Goal: Task Accomplishment & Management: Complete application form

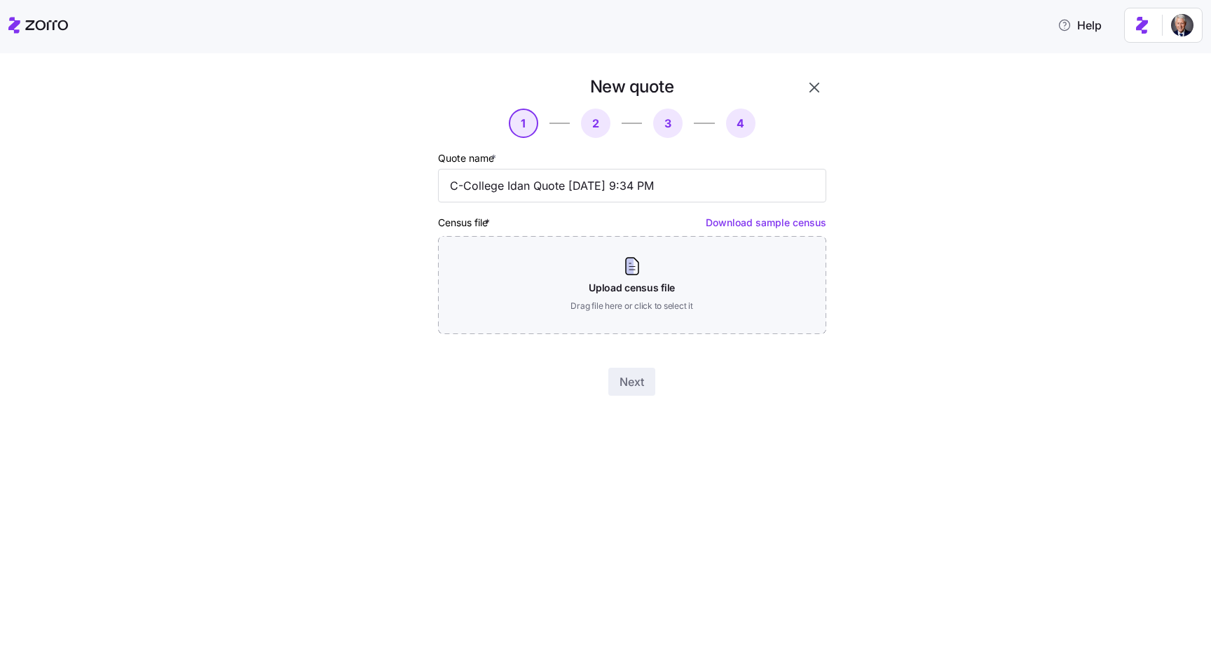
click at [811, 85] on icon "button" at bounding box center [815, 88] width 10 height 10
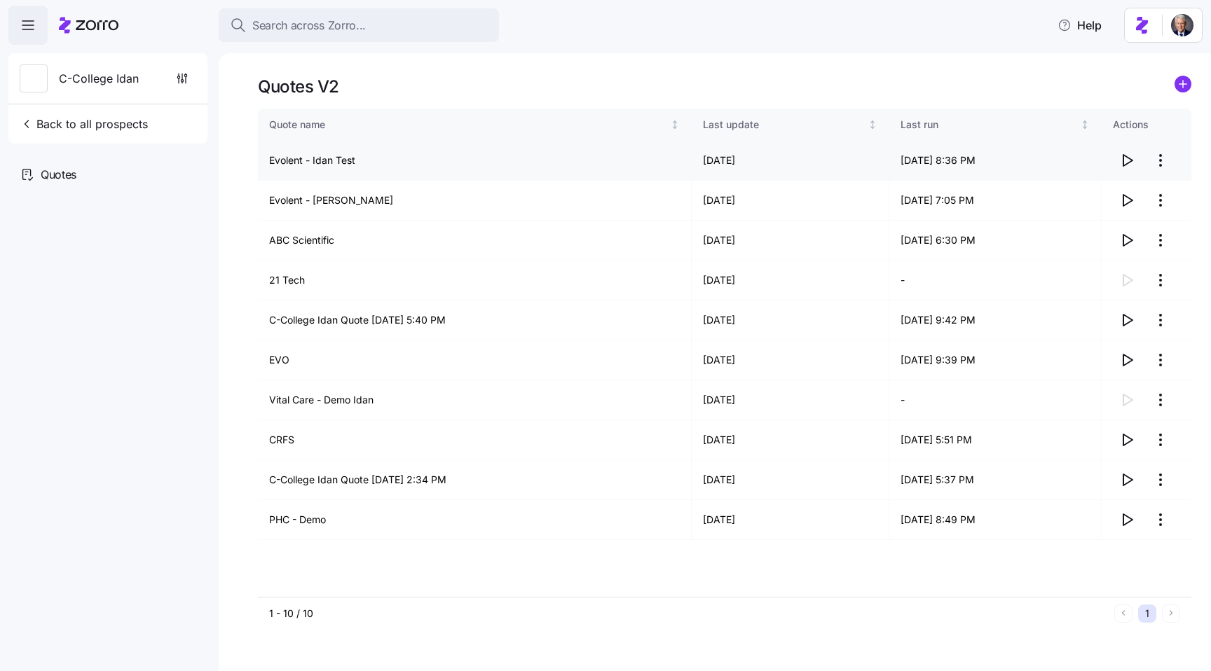
click at [329, 163] on td "Evolent - Idan Test" at bounding box center [475, 161] width 434 height 40
click at [364, 201] on td "Evolent - [PERSON_NAME]" at bounding box center [475, 201] width 434 height 40
click at [812, 129] on div "Last update" at bounding box center [784, 124] width 163 height 15
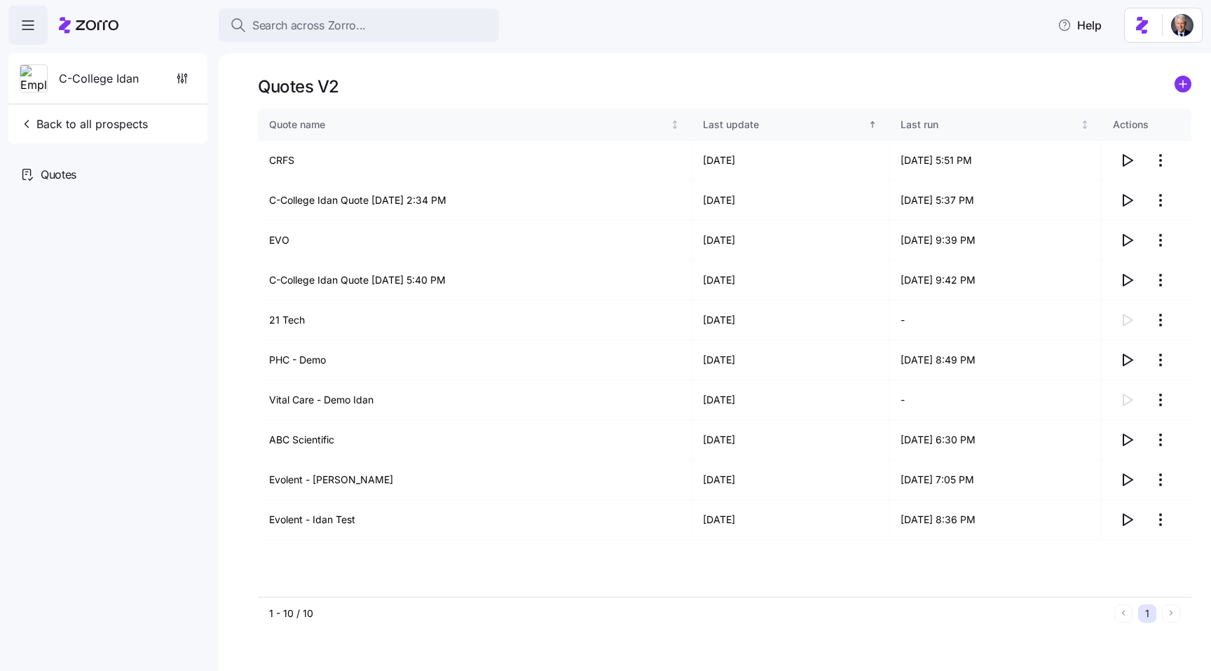
click at [757, 132] on th "Last update" at bounding box center [791, 125] width 198 height 32
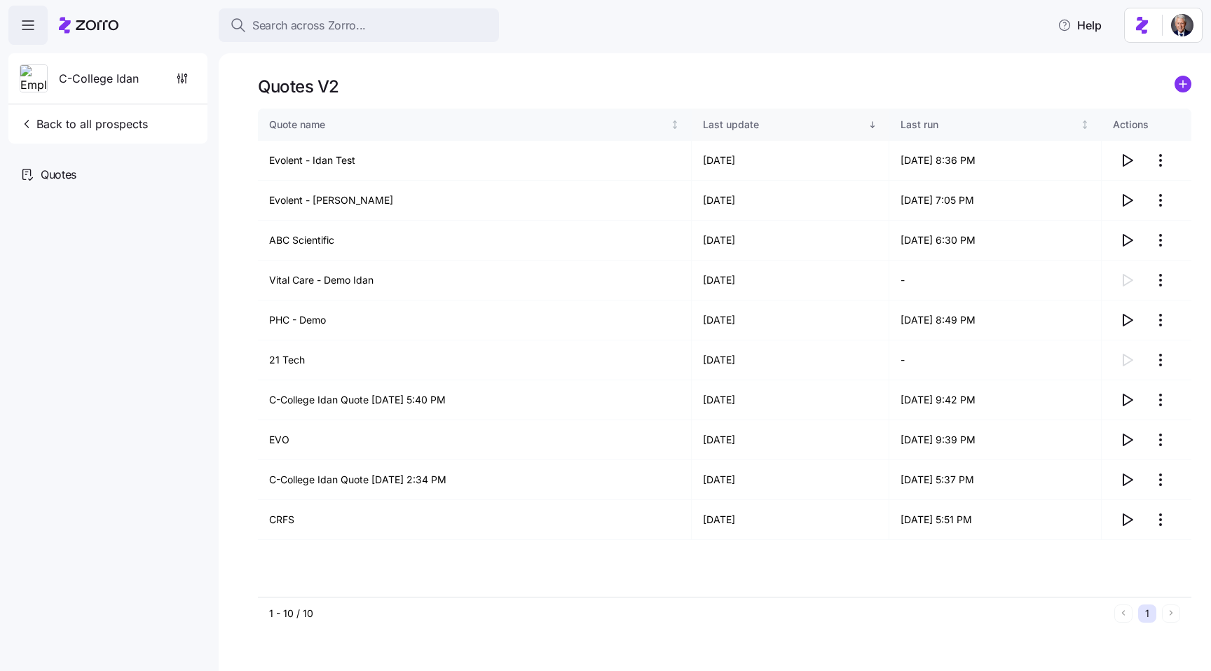
click at [757, 131] on div "Last update" at bounding box center [784, 124] width 163 height 15
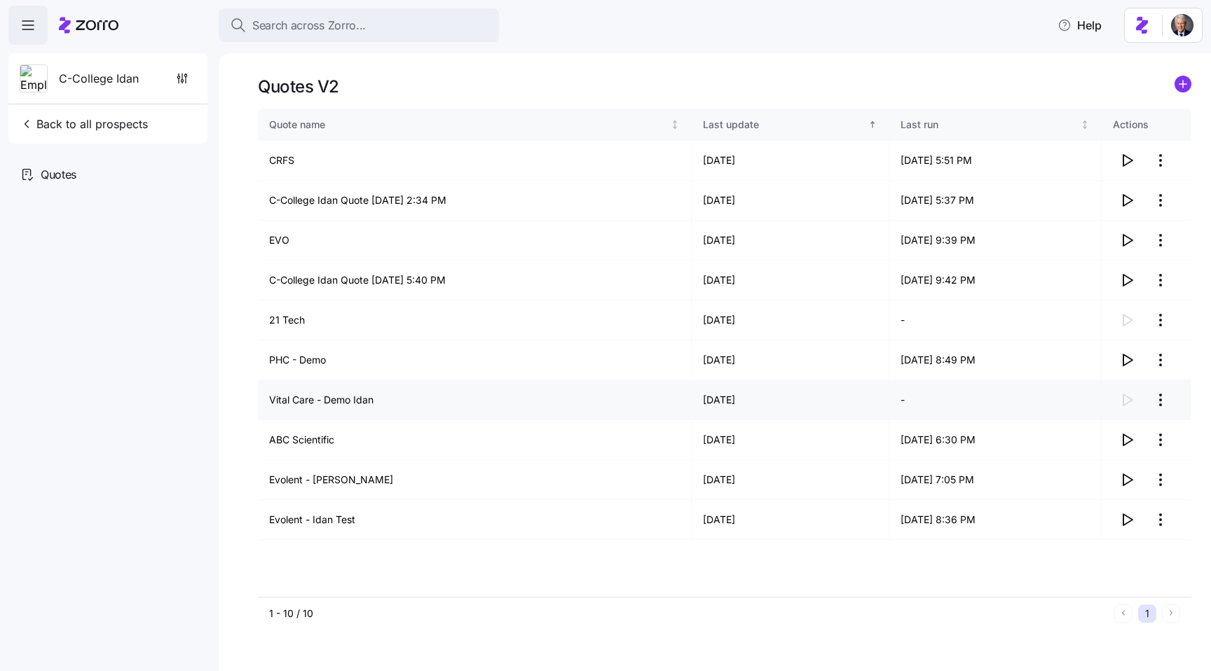
click at [740, 401] on td "[DATE]" at bounding box center [791, 401] width 198 height 40
click at [938, 133] on th "Last run" at bounding box center [995, 125] width 212 height 32
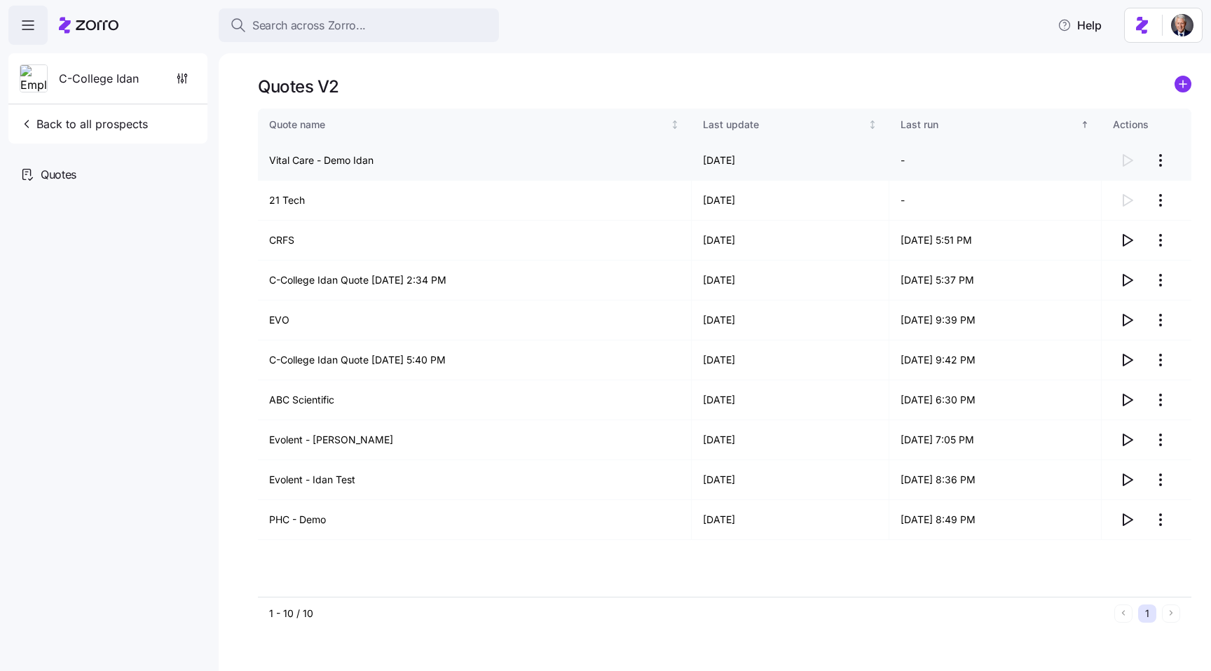
click at [1158, 165] on html "Search across Zorro... Help C-College Idan Back to all prospects Quotes Quotes …" at bounding box center [605, 331] width 1211 height 663
click at [1090, 194] on div "Continue setup" at bounding box center [1080, 194] width 69 height 15
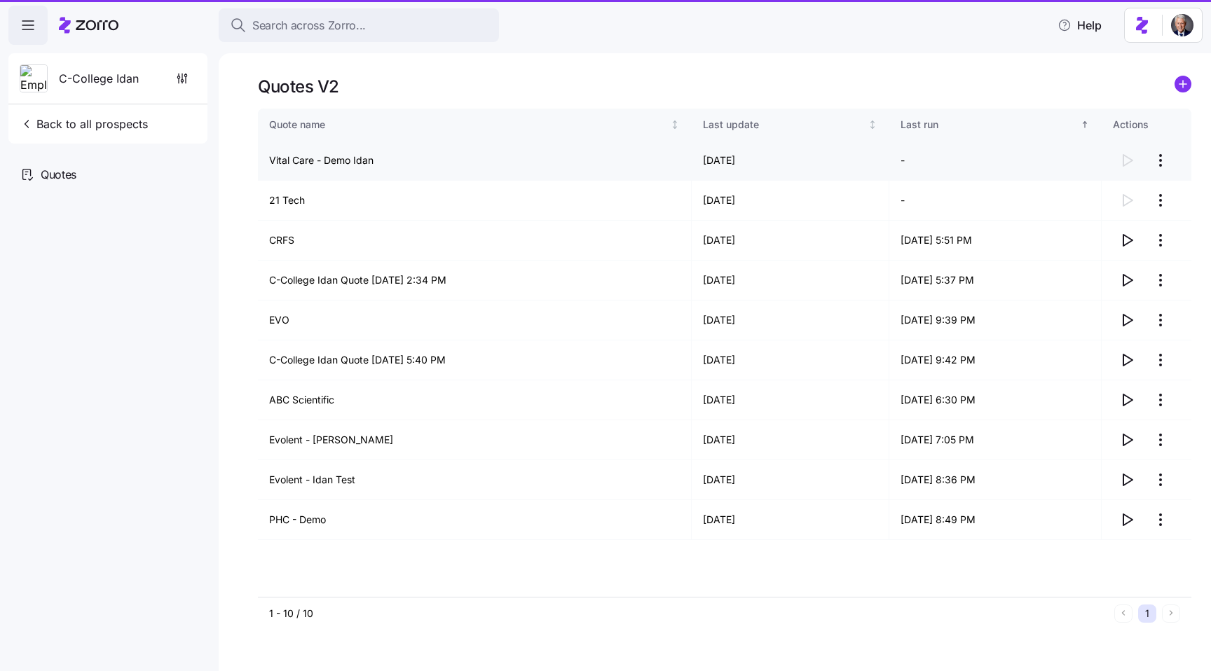
click at [346, 153] on td "Vital Care - Demo Idan" at bounding box center [475, 161] width 434 height 40
click at [349, 157] on td "Vital Care - Demo Idan" at bounding box center [475, 161] width 434 height 40
click at [321, 165] on td "Vital Care - Demo Idan" at bounding box center [475, 161] width 434 height 40
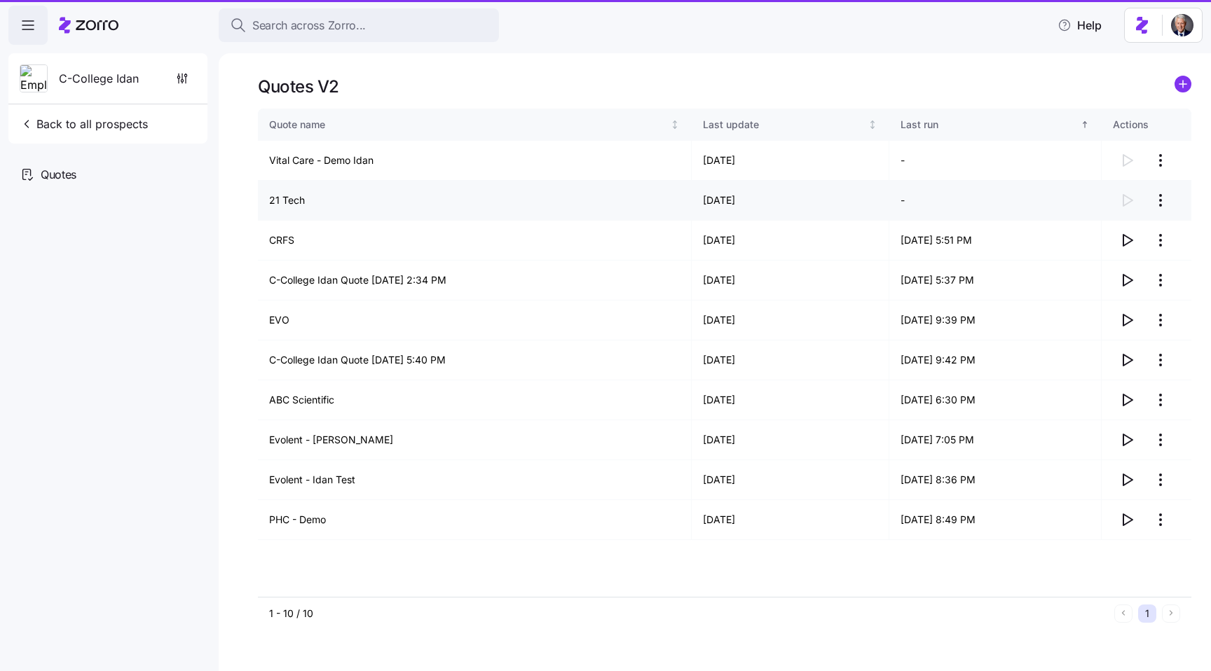
click at [291, 200] on td "21 Tech" at bounding box center [475, 201] width 434 height 40
click at [292, 238] on td "CRFS" at bounding box center [475, 241] width 434 height 40
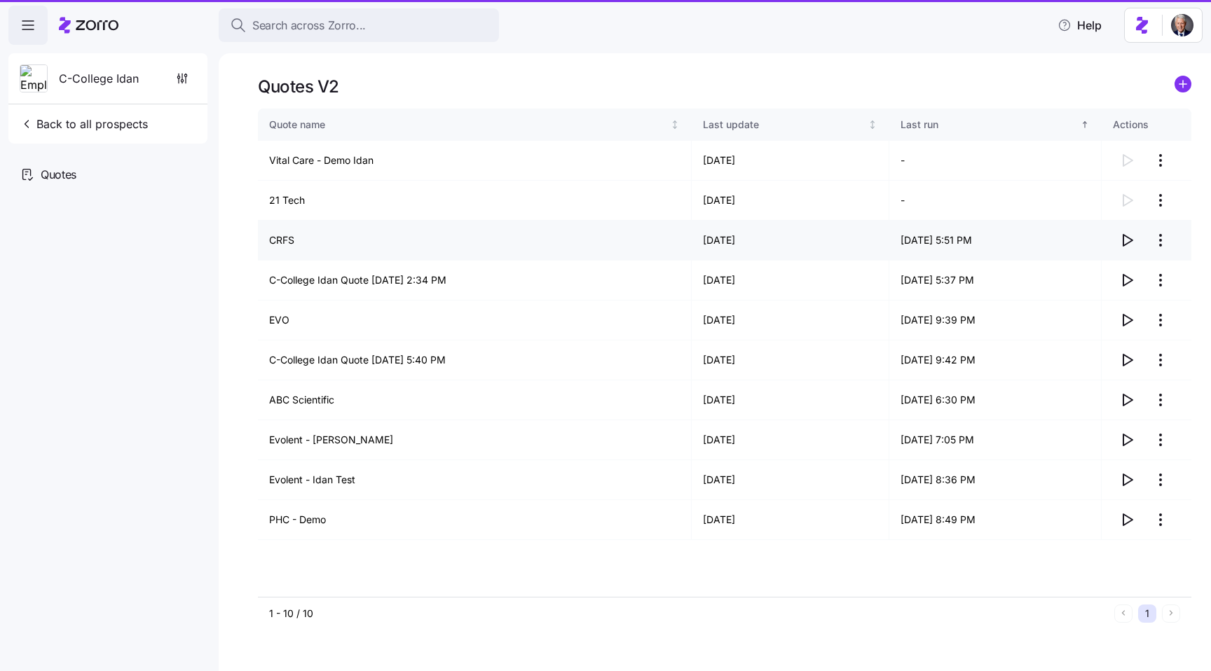
click at [292, 238] on td "CRFS" at bounding box center [475, 241] width 434 height 40
click at [312, 165] on td "Vital Care - Demo Idan" at bounding box center [475, 161] width 434 height 40
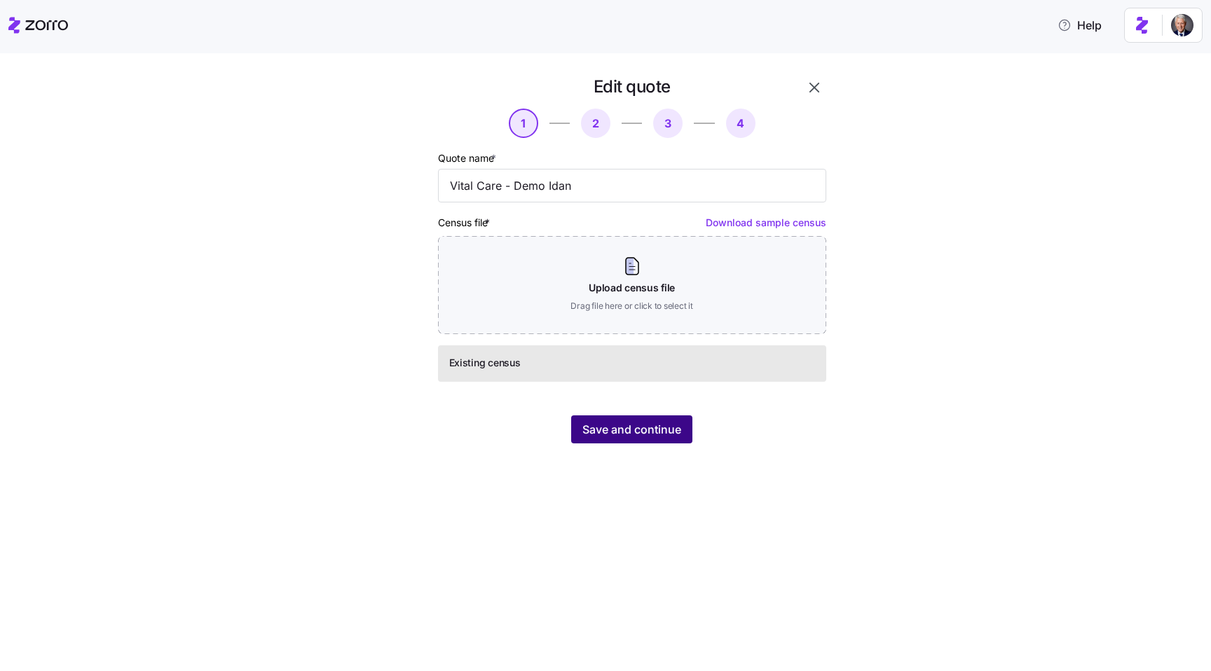
click at [620, 430] on span "Save and continue" at bounding box center [631, 429] width 99 height 17
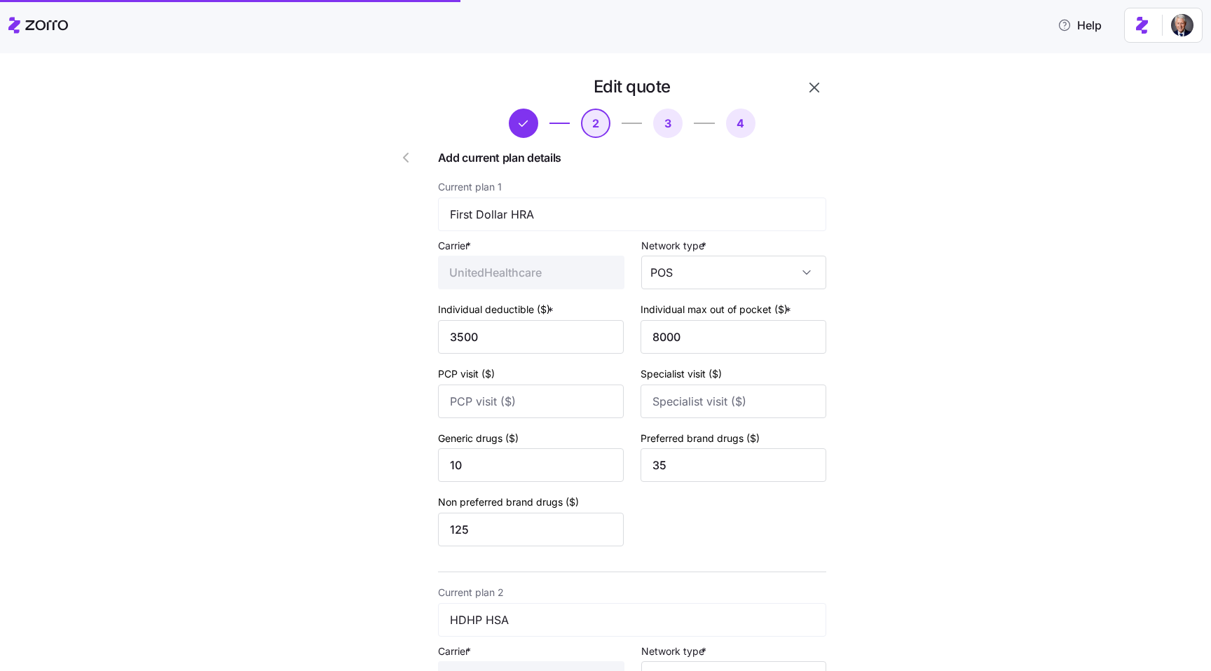
scroll to position [423, 0]
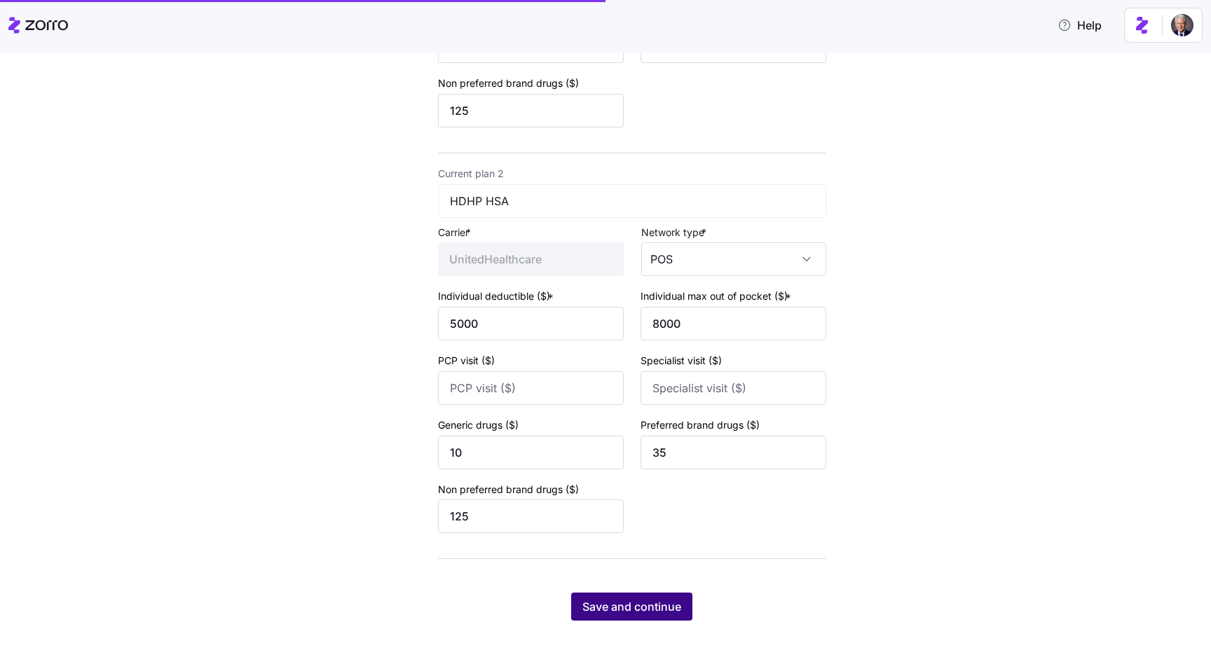
click at [643, 603] on span "Save and continue" at bounding box center [631, 607] width 99 height 17
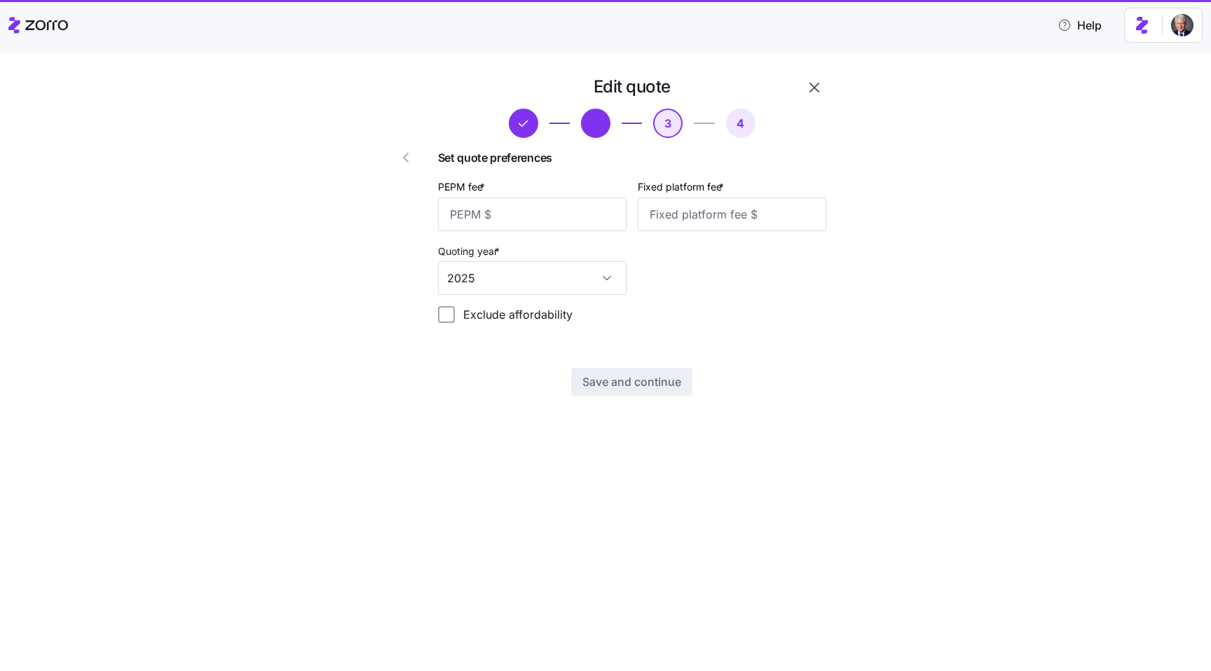
scroll to position [0, 0]
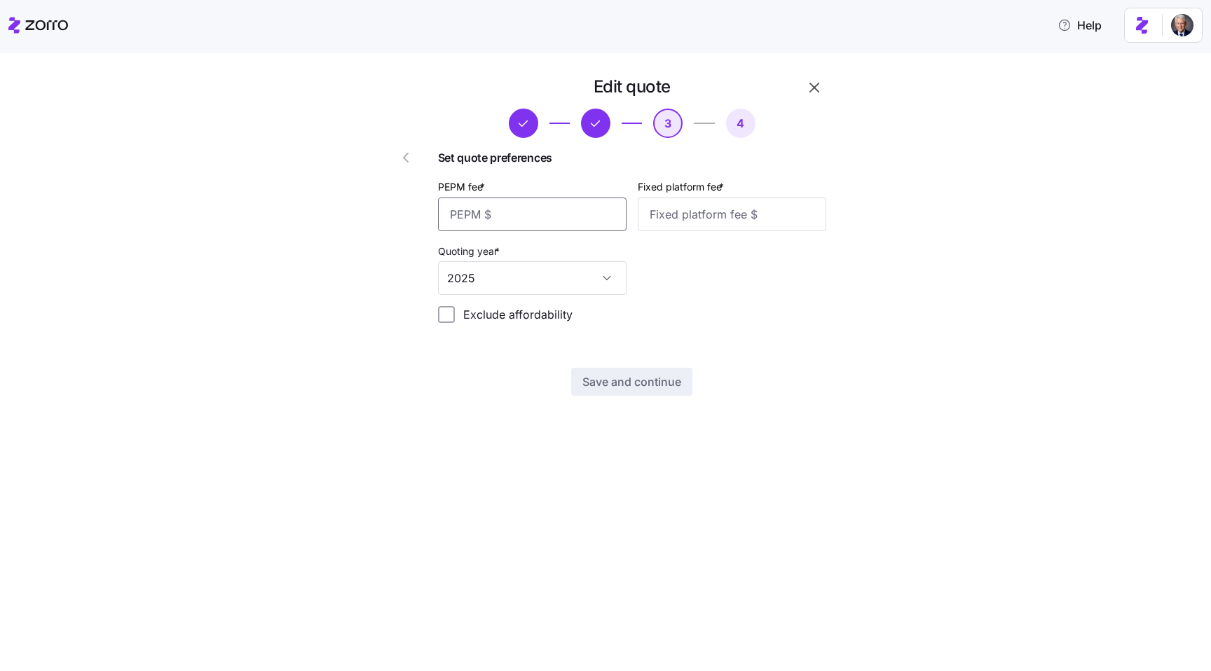
click at [486, 207] on input "PEPM fee *" at bounding box center [532, 215] width 189 height 34
type input "50"
click at [671, 226] on input "Fixed platform fee *" at bounding box center [732, 215] width 189 height 34
type input "300"
click at [610, 382] on span "Save and continue" at bounding box center [631, 382] width 99 height 17
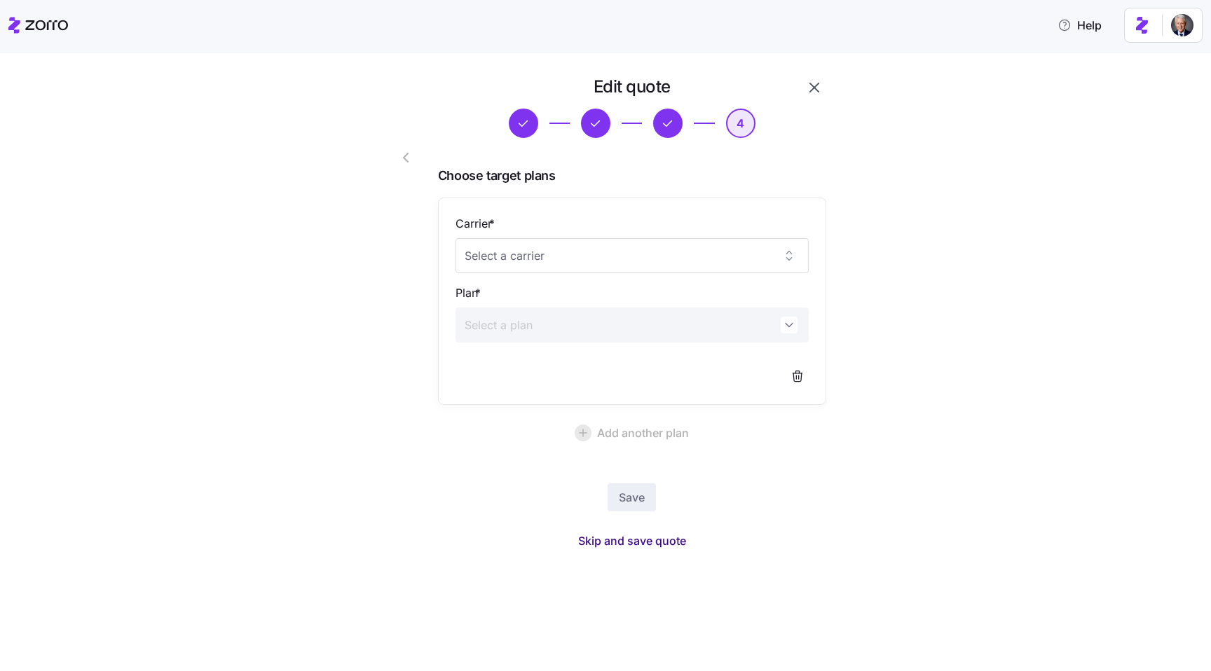
click at [638, 539] on span "Skip and save quote" at bounding box center [632, 541] width 108 height 17
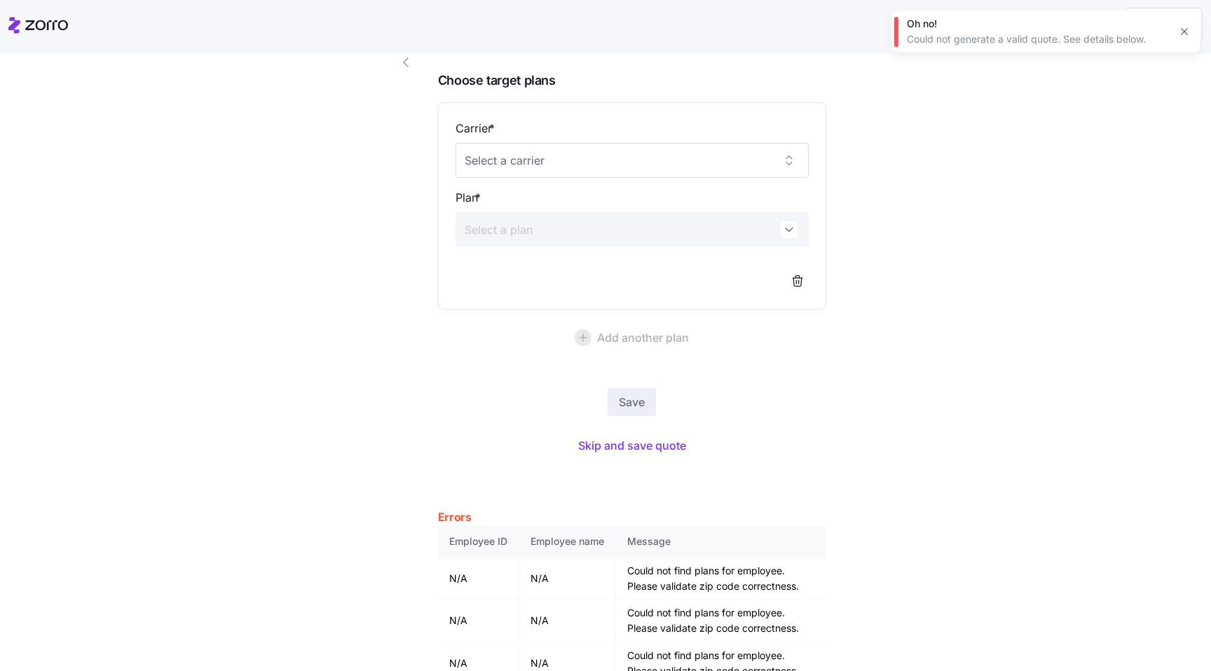
scroll to position [123, 0]
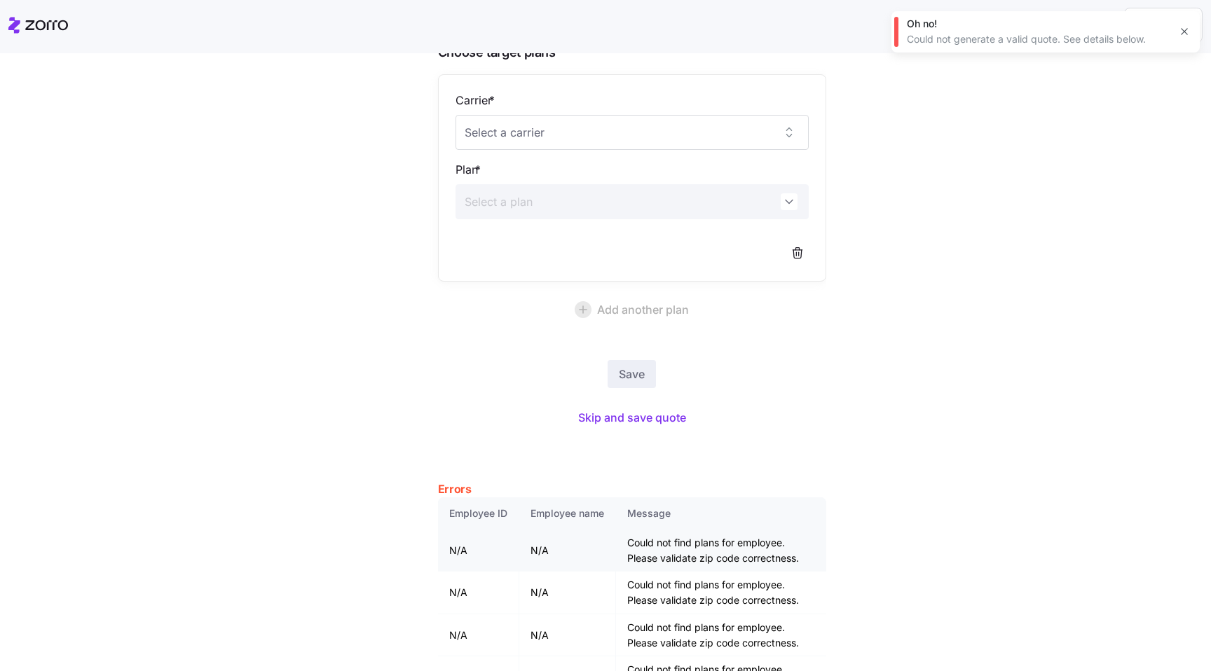
click at [690, 538] on td "Could not find plans for employee. Please validate zip code correctness." at bounding box center [721, 551] width 210 height 42
click at [713, 554] on td "Could not find plans for employee. Please validate zip code correctness." at bounding box center [721, 551] width 210 height 42
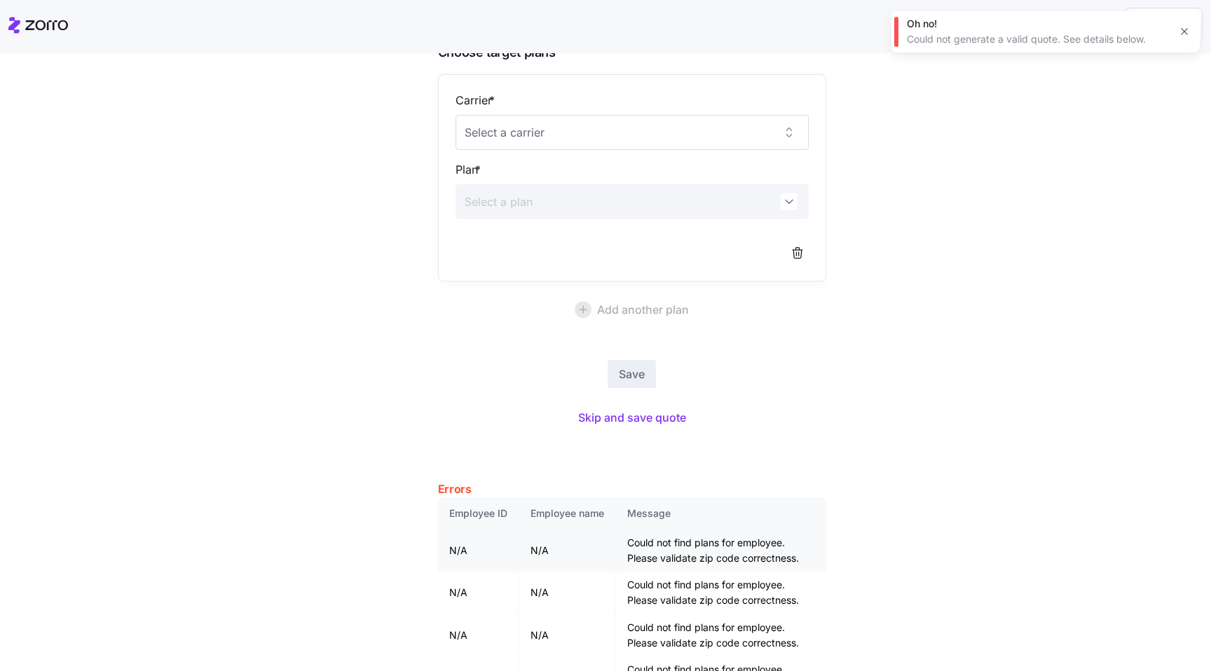
click at [713, 554] on td "Could not find plans for employee. Please validate zip code correctness." at bounding box center [721, 551] width 210 height 42
click at [739, 554] on td "Could not find plans for employee. Please validate zip code correctness." at bounding box center [721, 551] width 210 height 42
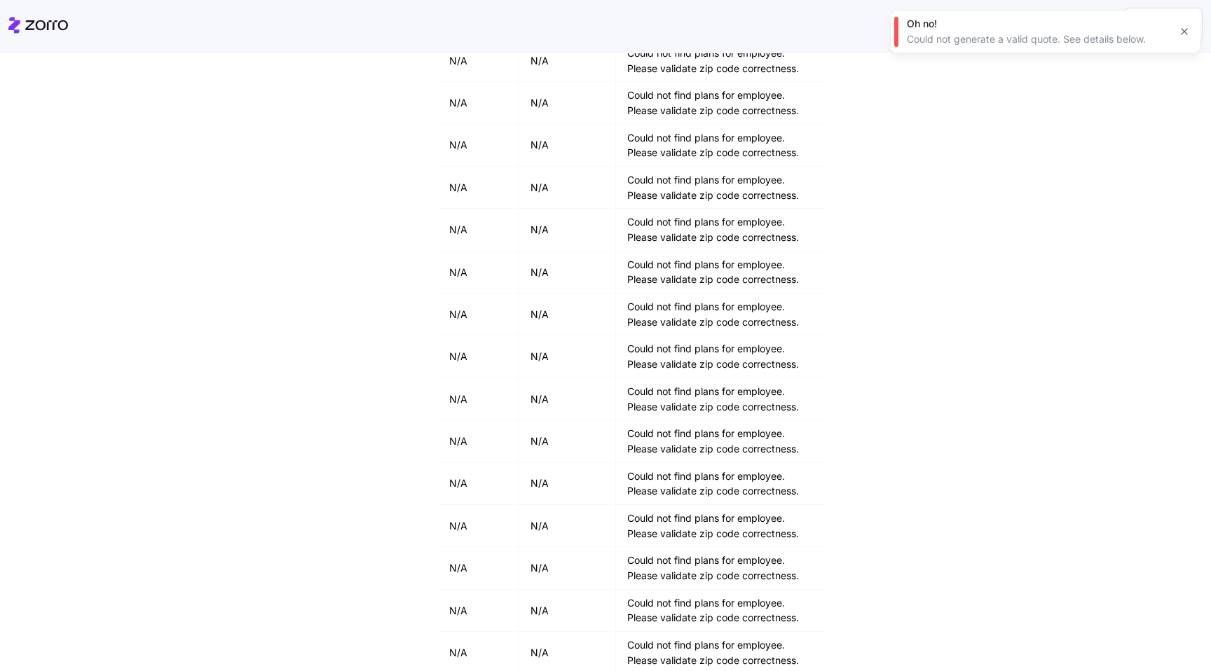
scroll to position [0, 0]
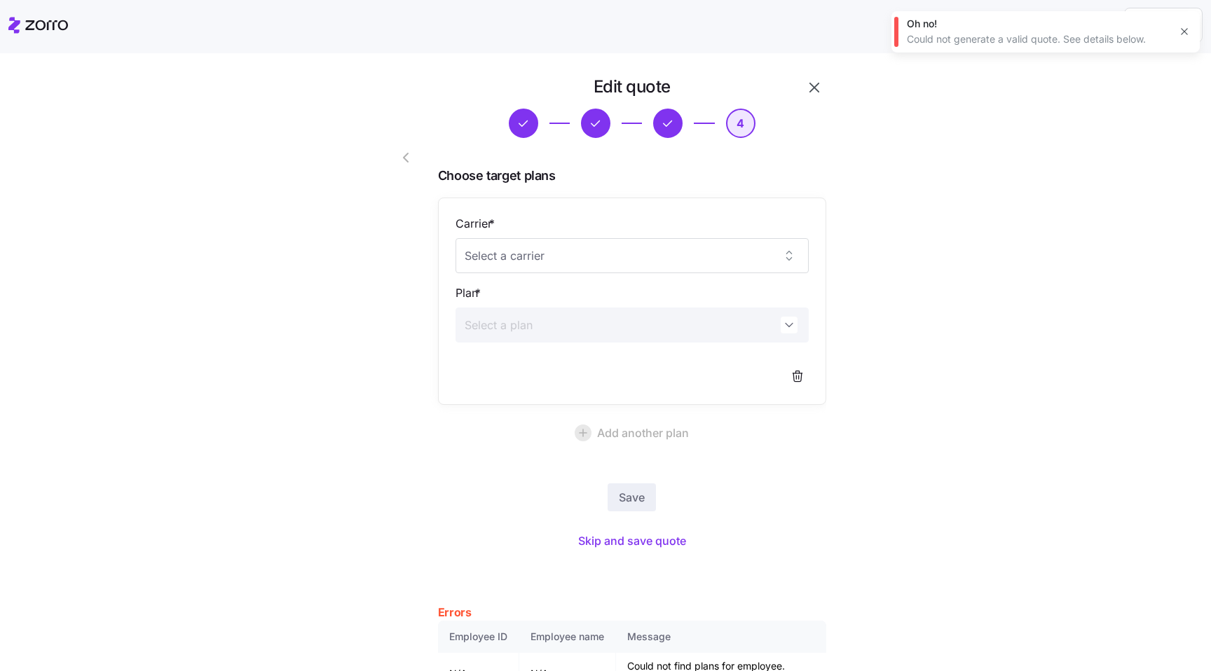
click at [1185, 34] on icon "button" at bounding box center [1184, 31] width 11 height 11
click at [813, 86] on icon "button" at bounding box center [814, 87] width 17 height 17
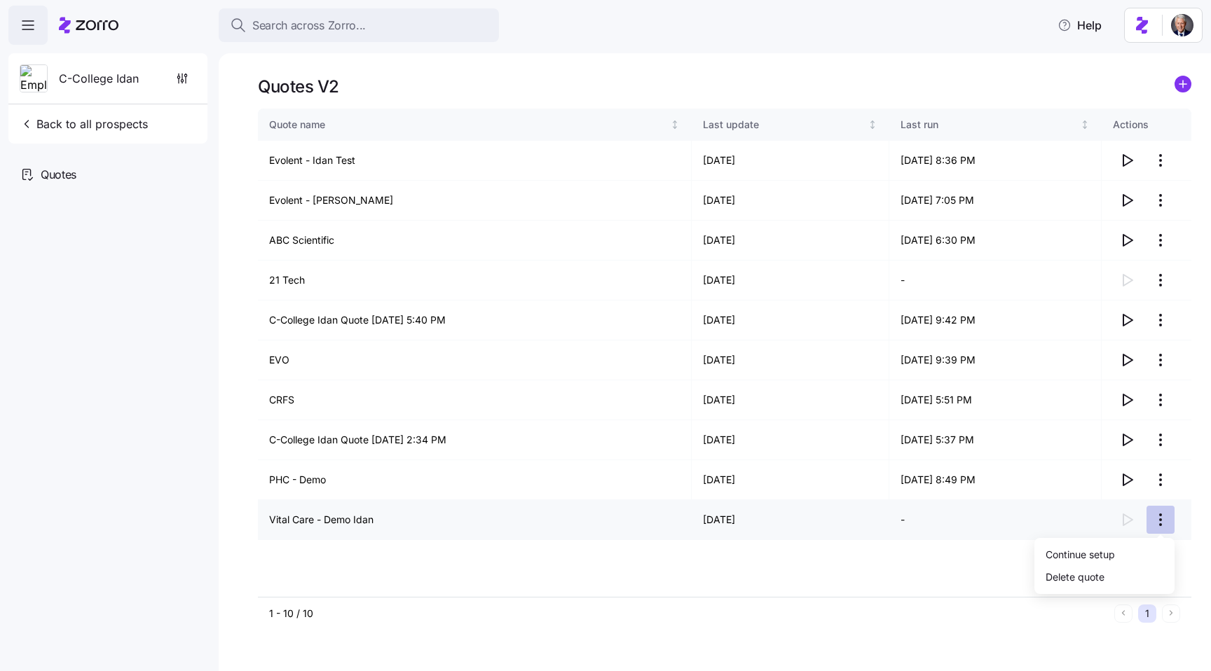
click at [1164, 517] on html "Search across Zorro... Help C-College Idan Back to all prospects Quotes Quotes …" at bounding box center [605, 331] width 1211 height 663
click at [1077, 570] on div "Delete quote" at bounding box center [1075, 576] width 59 height 15
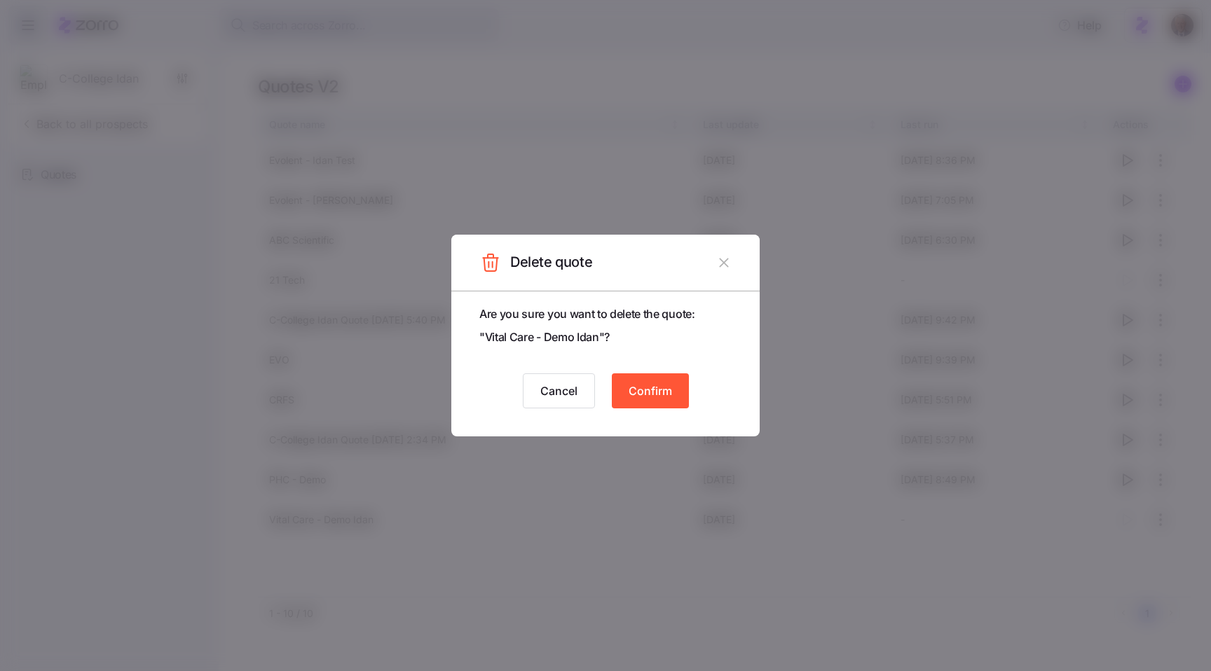
click at [664, 388] on span "Confirm" at bounding box center [650, 391] width 43 height 17
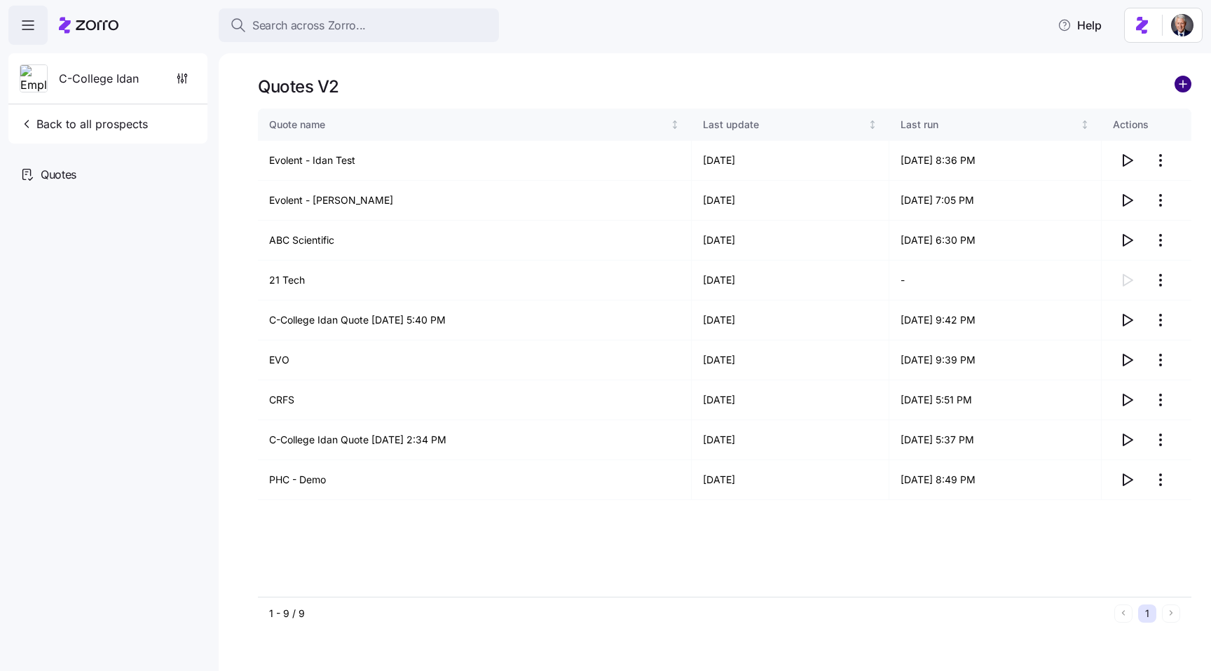
click at [1183, 85] on circle "add icon" at bounding box center [1182, 83] width 15 height 15
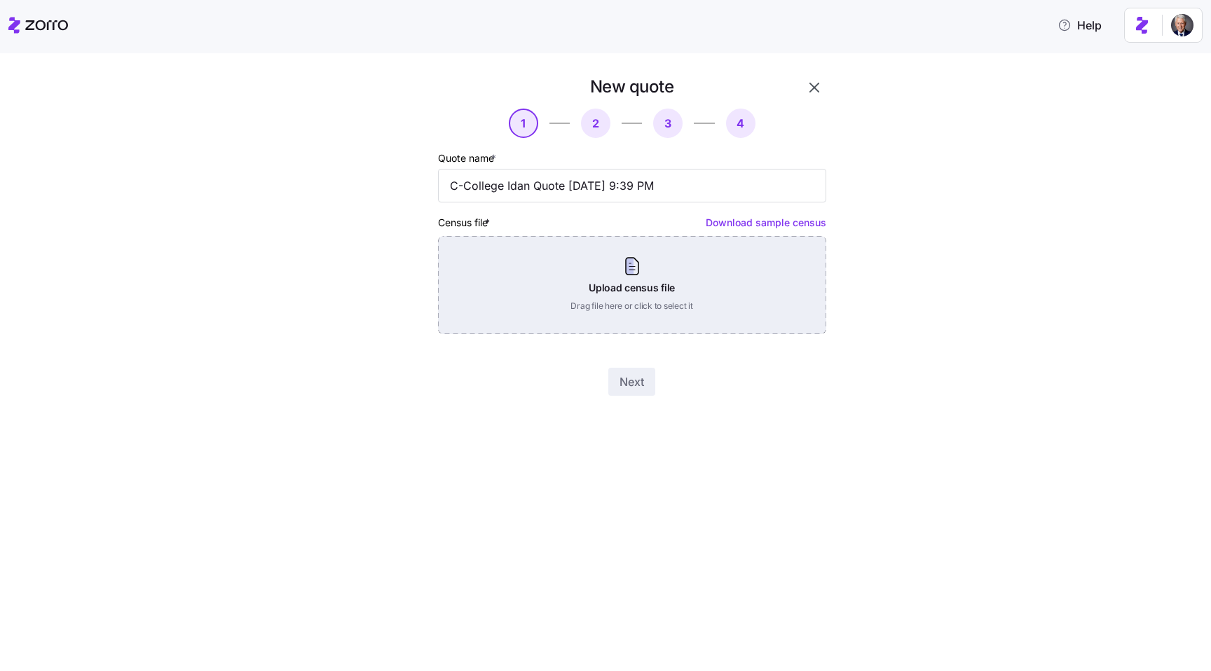
click at [639, 293] on div "Upload census file Drag file here or click to select it" at bounding box center [632, 285] width 388 height 98
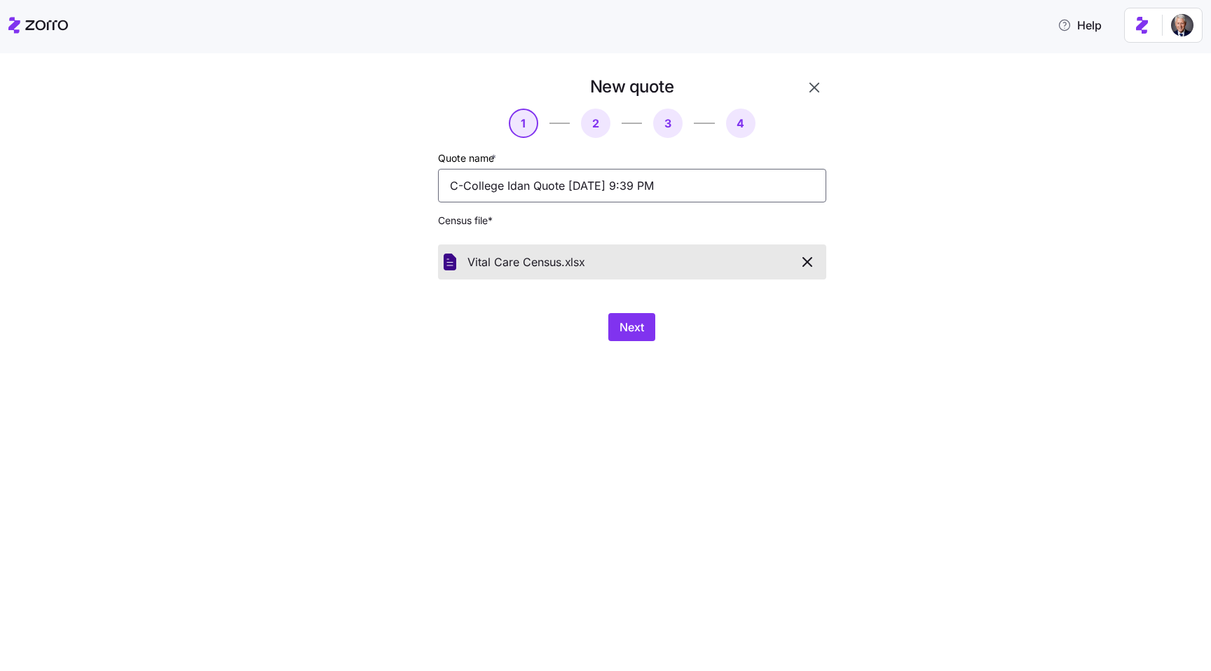
click at [545, 191] on input "C-College Idan Quote [DATE] 9:39 PM" at bounding box center [632, 186] width 388 height 34
type input "Vital Care - Demo Idan"
click at [627, 325] on span "Next" at bounding box center [632, 327] width 25 height 17
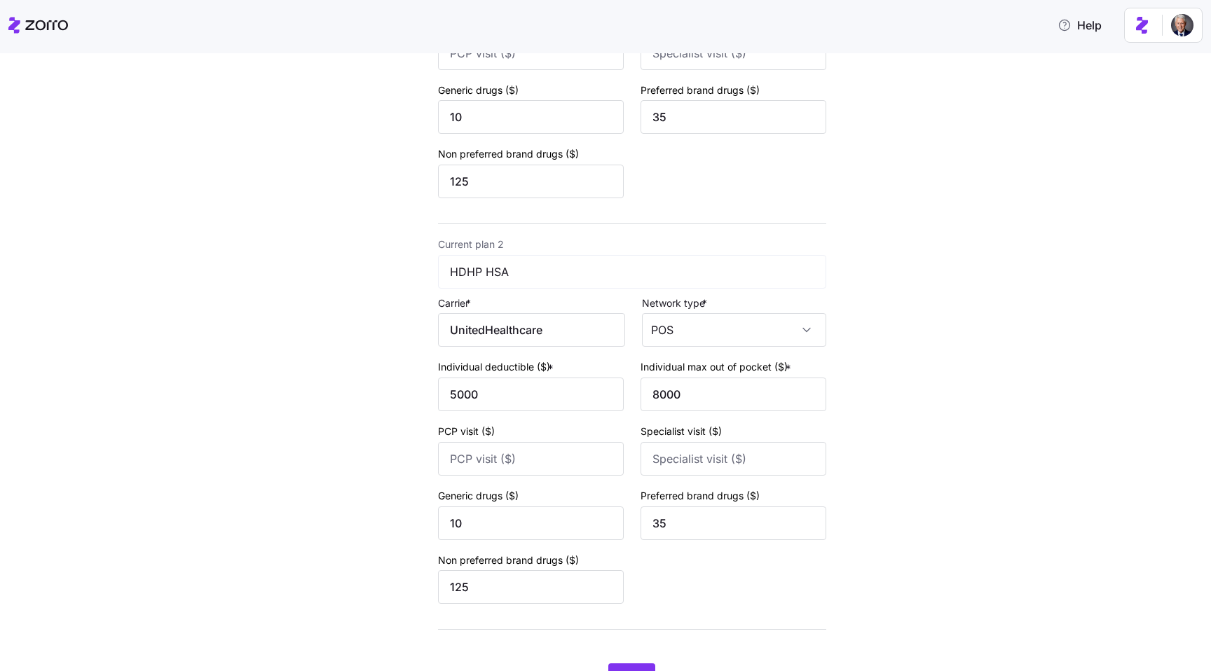
scroll to position [423, 0]
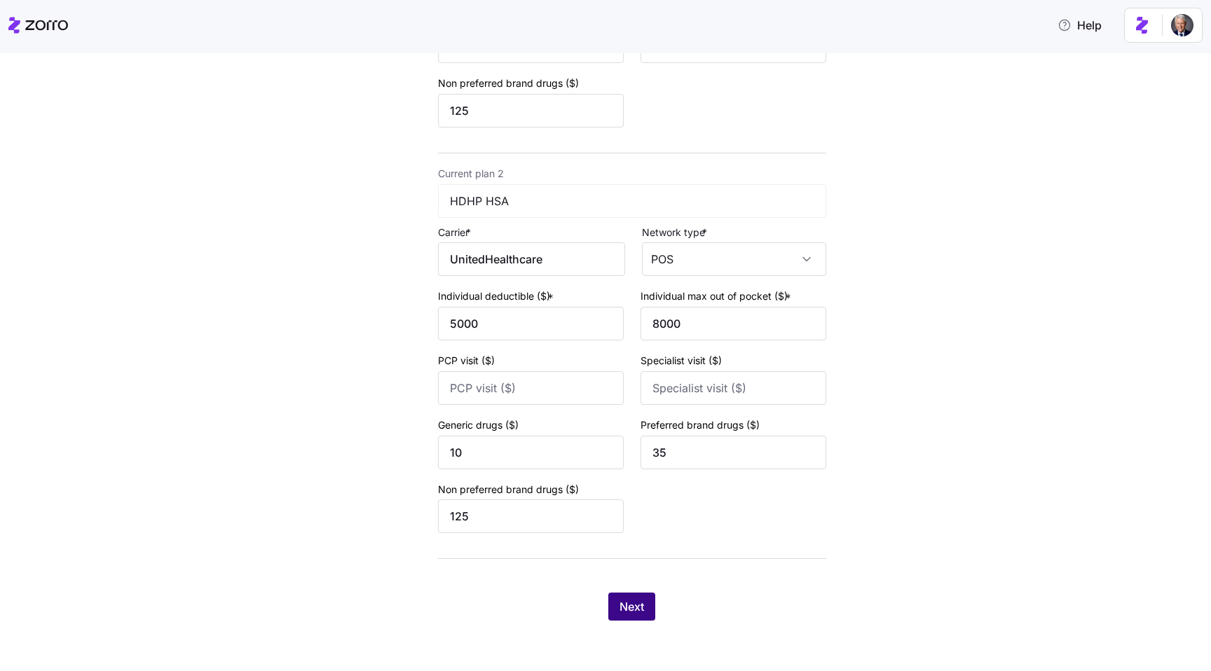
click at [637, 606] on span "Next" at bounding box center [632, 607] width 25 height 17
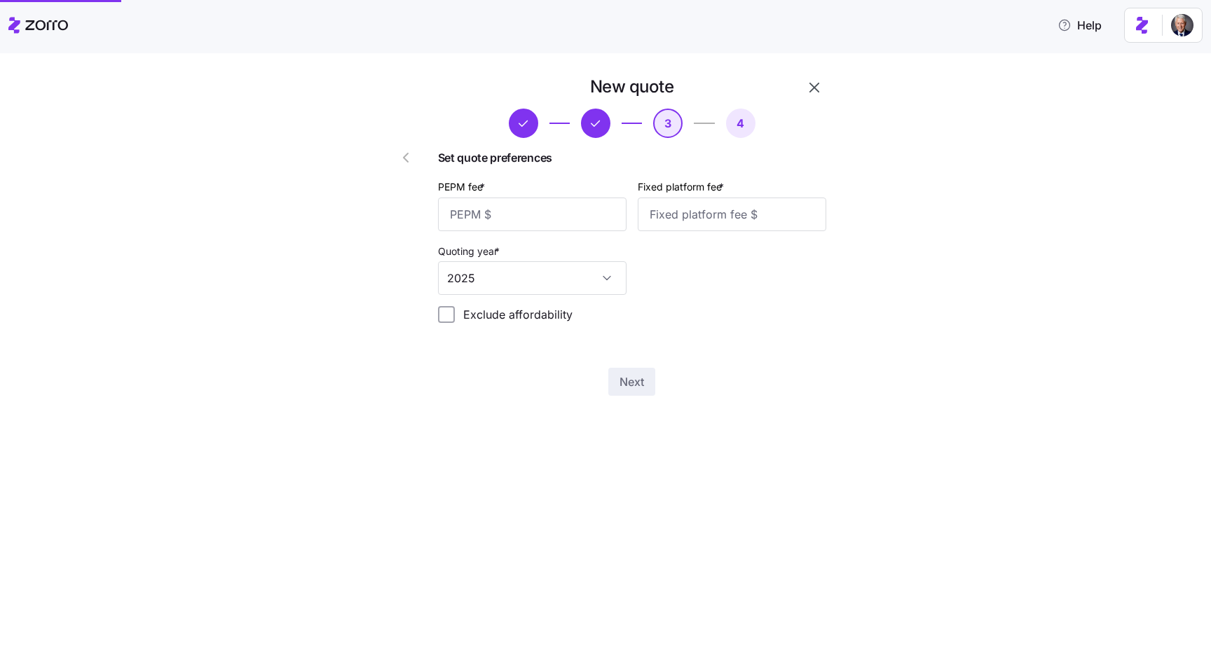
scroll to position [0, 0]
click at [496, 209] on input "PEPM fee *" at bounding box center [532, 215] width 189 height 34
type input "50"
click at [667, 228] on input "Fixed platform fee *" at bounding box center [732, 215] width 189 height 34
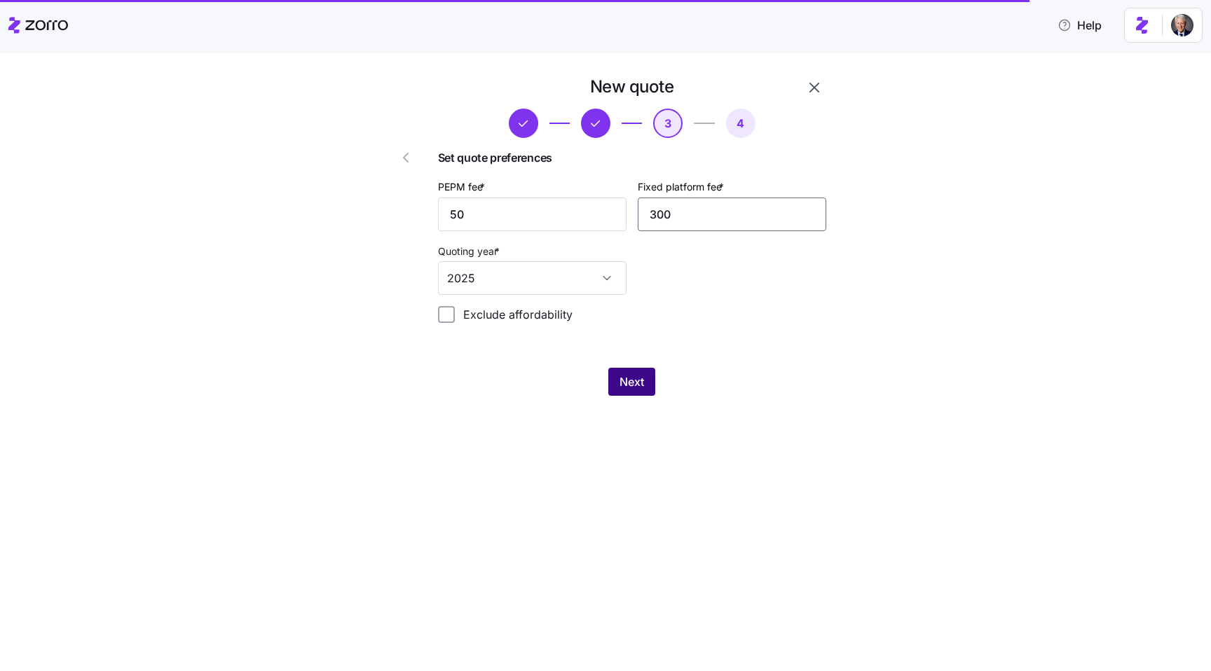
type input "300"
click at [637, 379] on span "Next" at bounding box center [632, 382] width 25 height 17
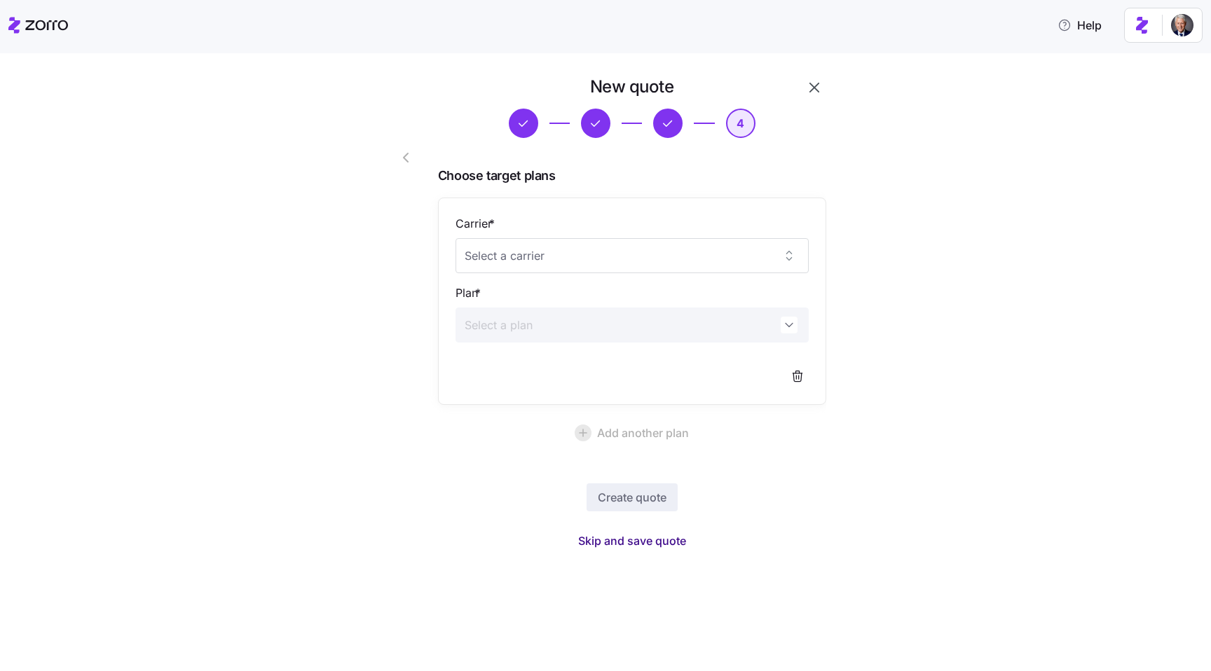
click at [637, 544] on span "Skip and save quote" at bounding box center [632, 541] width 108 height 17
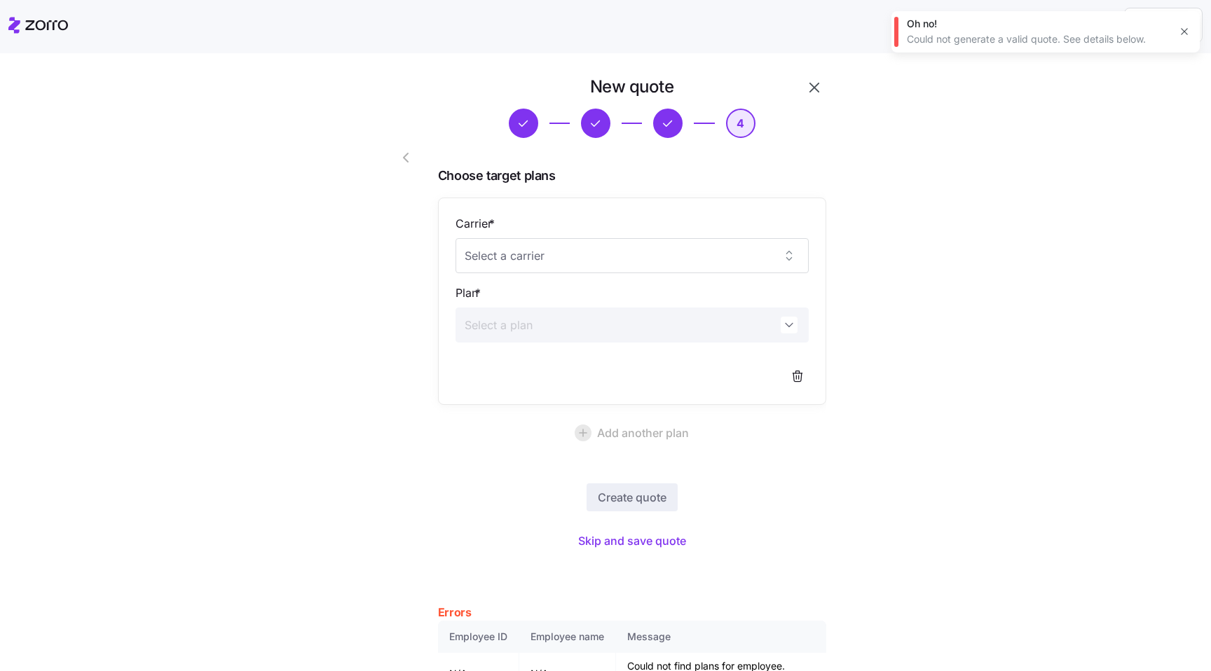
click at [1181, 32] on icon "button" at bounding box center [1184, 31] width 11 height 11
click at [806, 93] on icon "button" at bounding box center [814, 87] width 17 height 17
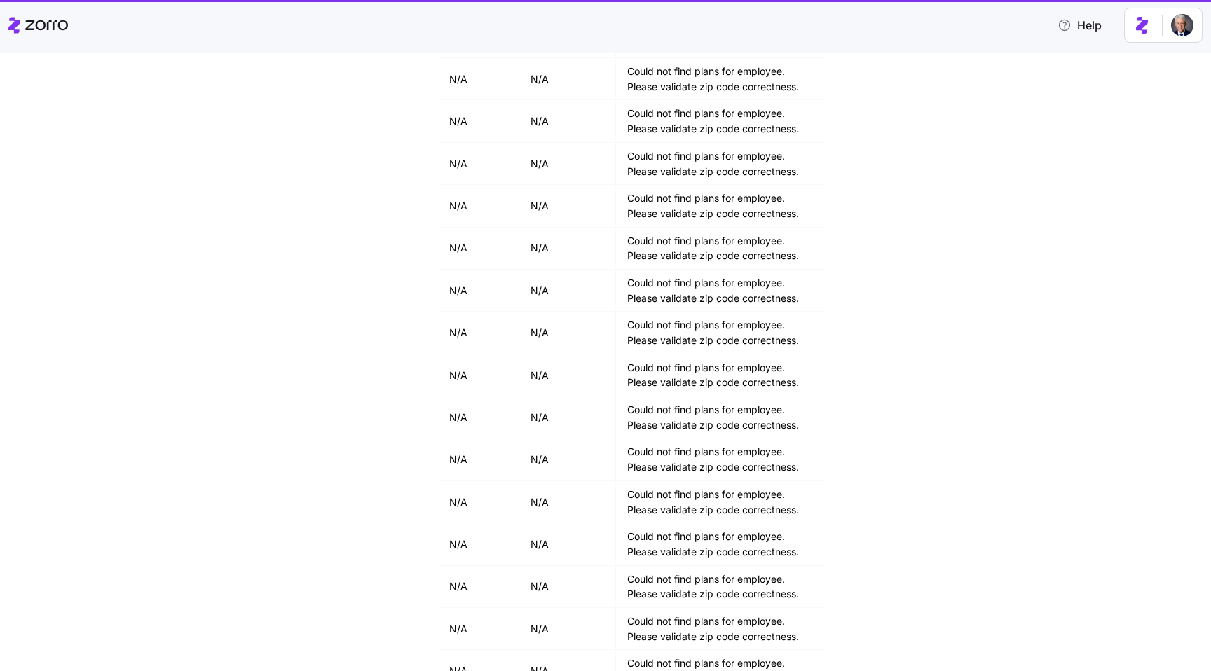
scroll to position [2039, 0]
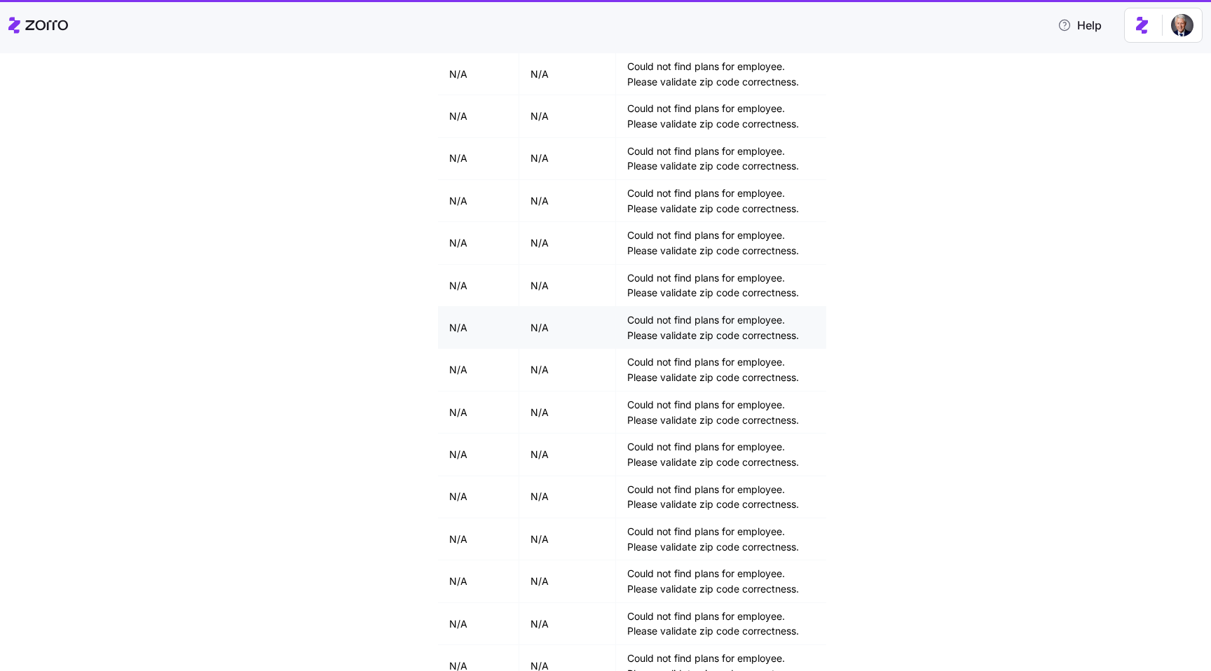
click at [685, 322] on td "Could not find plans for employee. Please validate zip code correctness." at bounding box center [721, 328] width 210 height 42
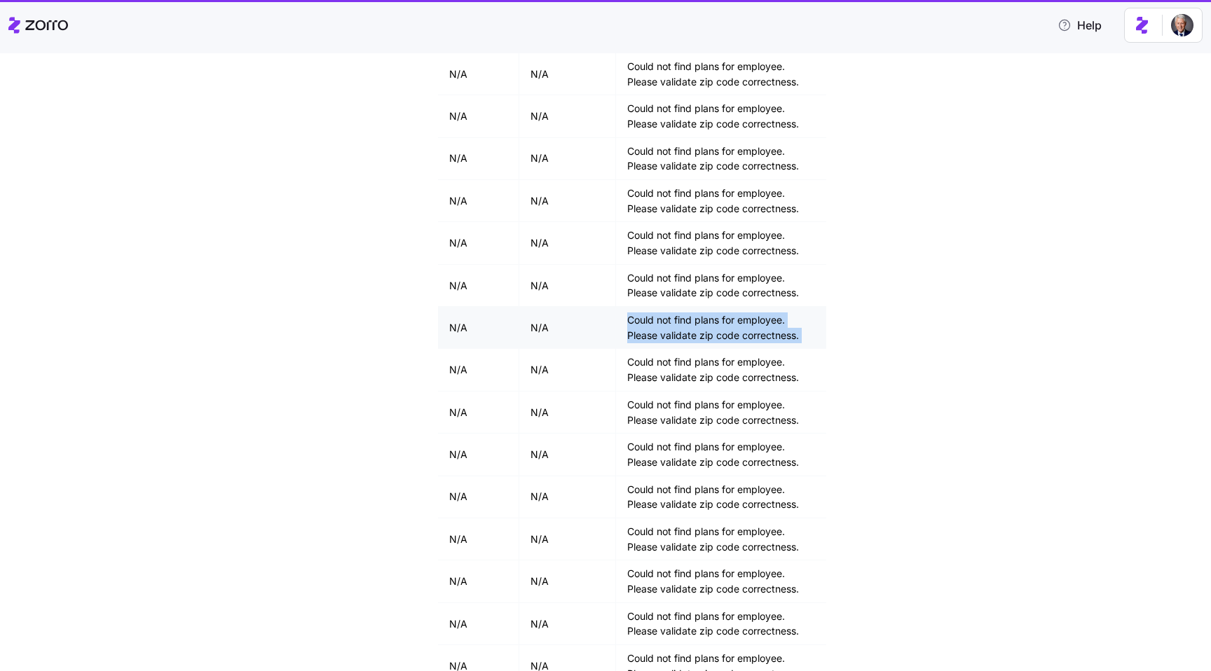
click at [685, 322] on td "Could not find plans for employee. Please validate zip code correctness." at bounding box center [721, 328] width 210 height 42
click at [714, 325] on td "Could not find plans for employee. Please validate zip code correctness." at bounding box center [721, 328] width 210 height 42
click at [705, 367] on td "Could not find plans for employee. Please validate zip code correctness." at bounding box center [721, 370] width 210 height 42
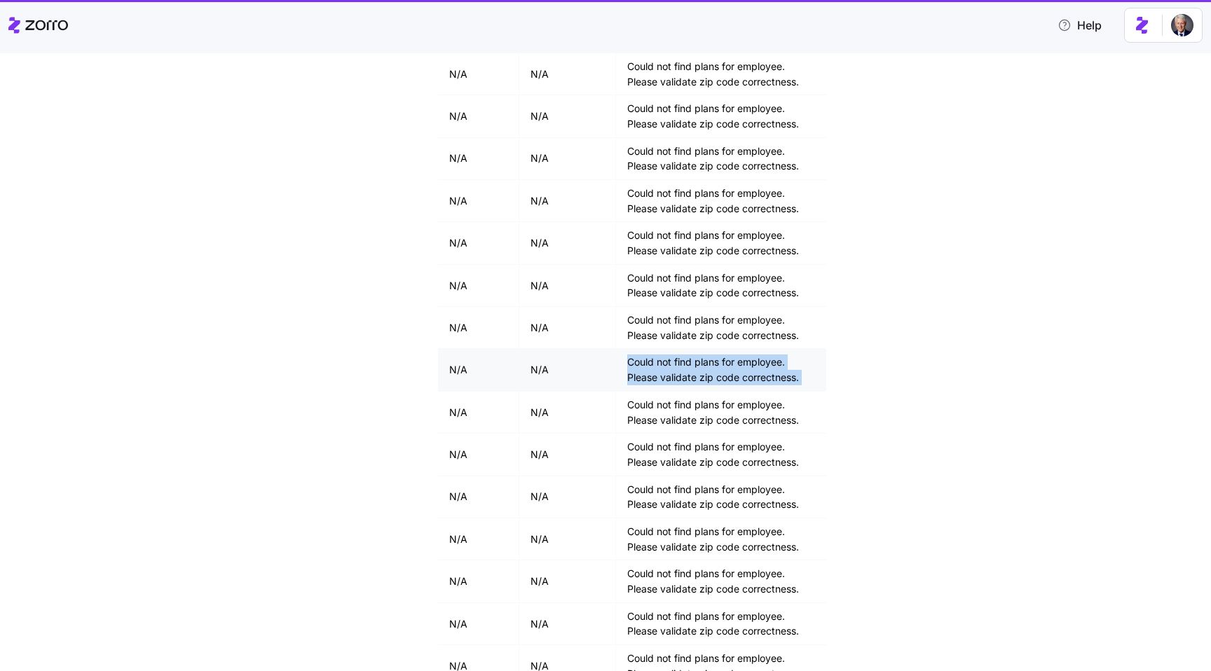
click at [705, 367] on td "Could not find plans for employee. Please validate zip code correctness." at bounding box center [721, 370] width 210 height 42
click at [702, 269] on td "Could not find plans for employee. Please validate zip code correctness." at bounding box center [721, 286] width 210 height 42
click at [702, 282] on td "Could not find plans for employee. Please validate zip code correctness." at bounding box center [721, 286] width 210 height 42
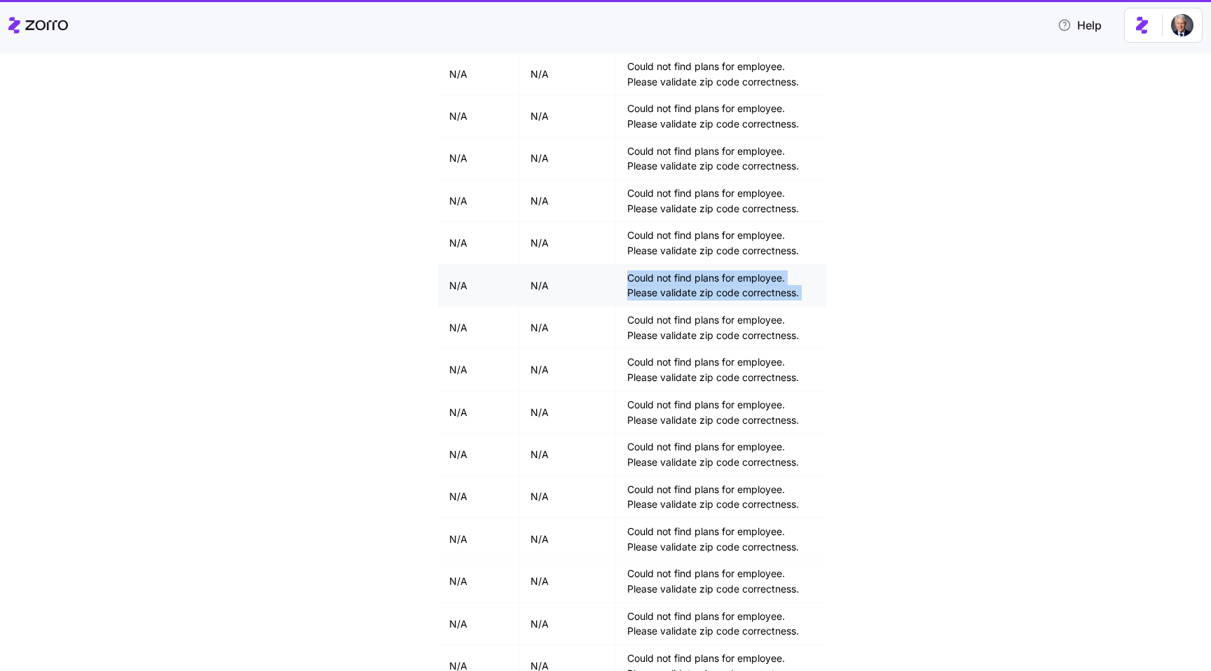
click at [702, 282] on td "Could not find plans for employee. Please validate zip code correctness." at bounding box center [721, 286] width 210 height 42
click at [684, 267] on td "Could not find plans for employee. Please validate zip code correctness." at bounding box center [721, 286] width 210 height 42
click at [677, 199] on td "Could not find plans for employee. Please validate zip code correctness." at bounding box center [721, 201] width 210 height 42
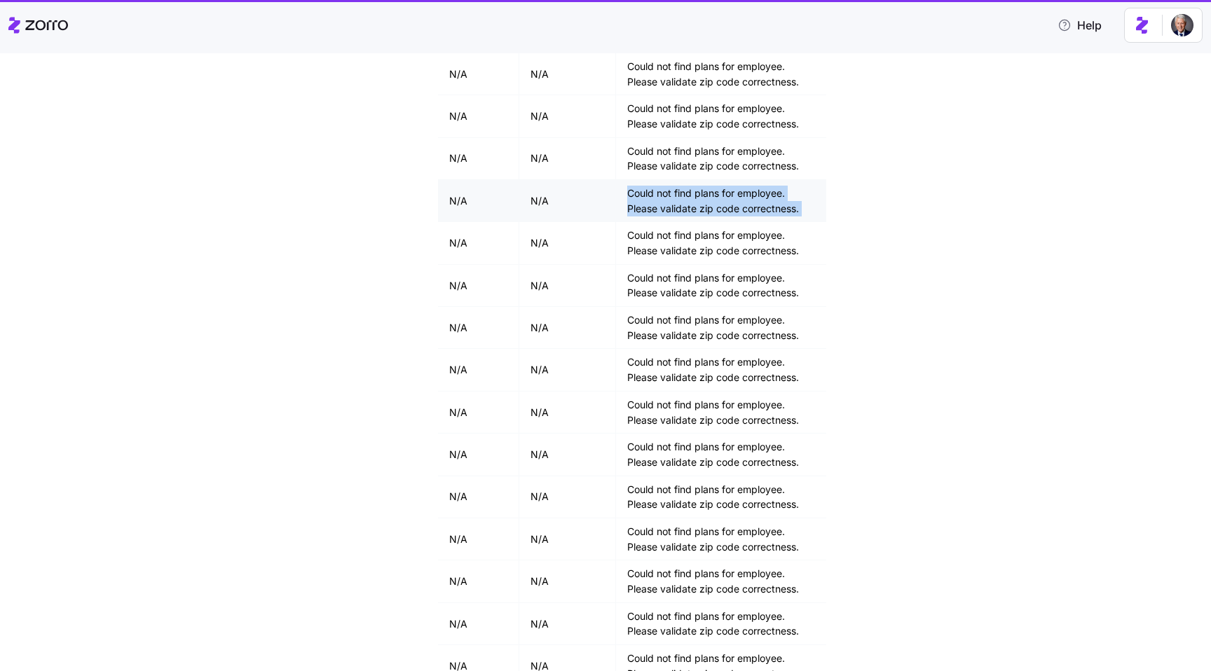
click at [704, 205] on td "Could not find plans for employee. Please validate zip code correctness." at bounding box center [721, 201] width 210 height 42
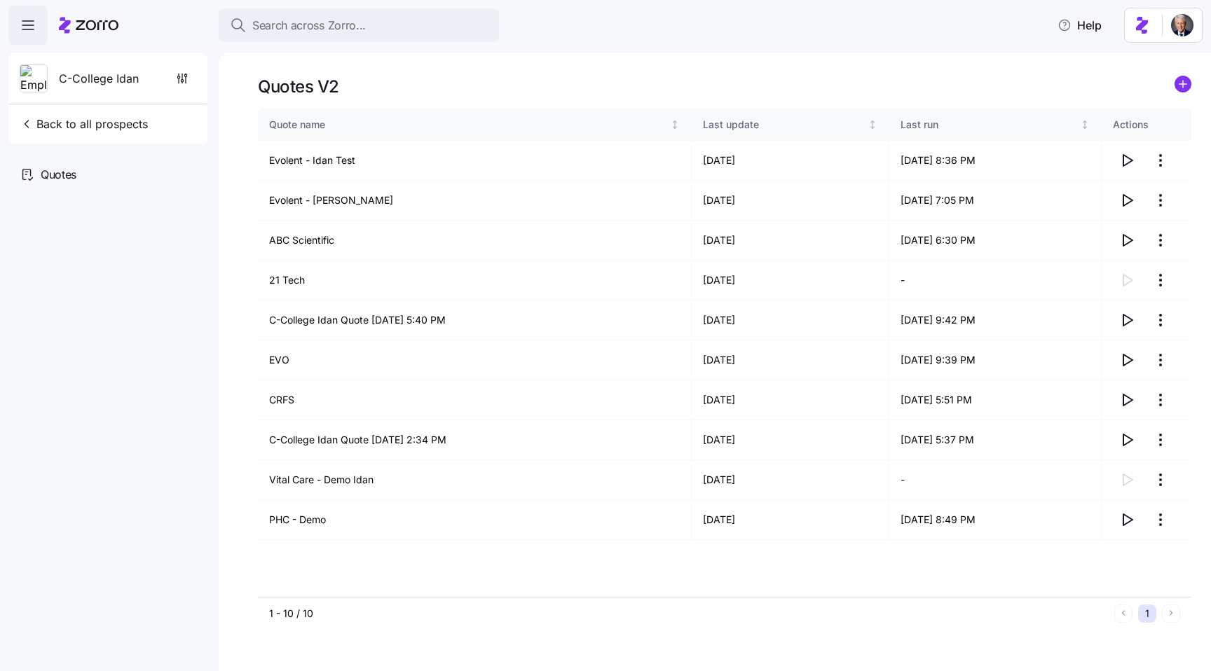
click at [707, 330] on td "[DATE]" at bounding box center [791, 321] width 198 height 40
click at [1189, 82] on circle "add icon" at bounding box center [1182, 83] width 15 height 15
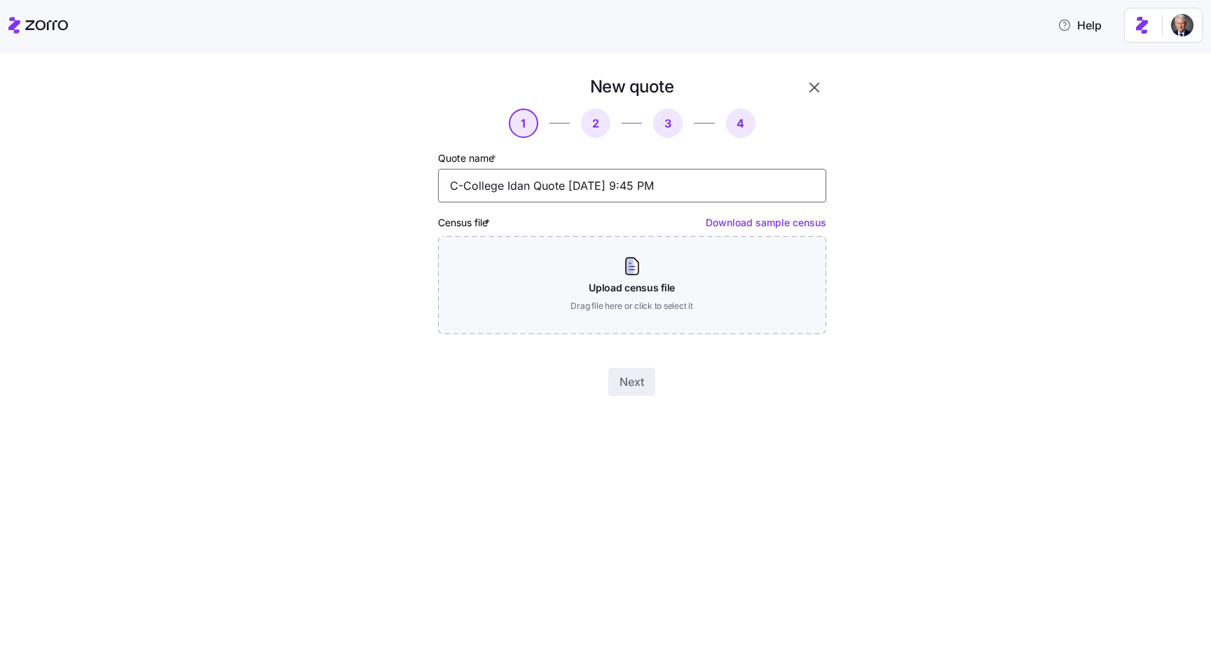
click at [601, 192] on input "C-College Idan Quote [DATE] 9:45 PM" at bounding box center [632, 186] width 388 height 34
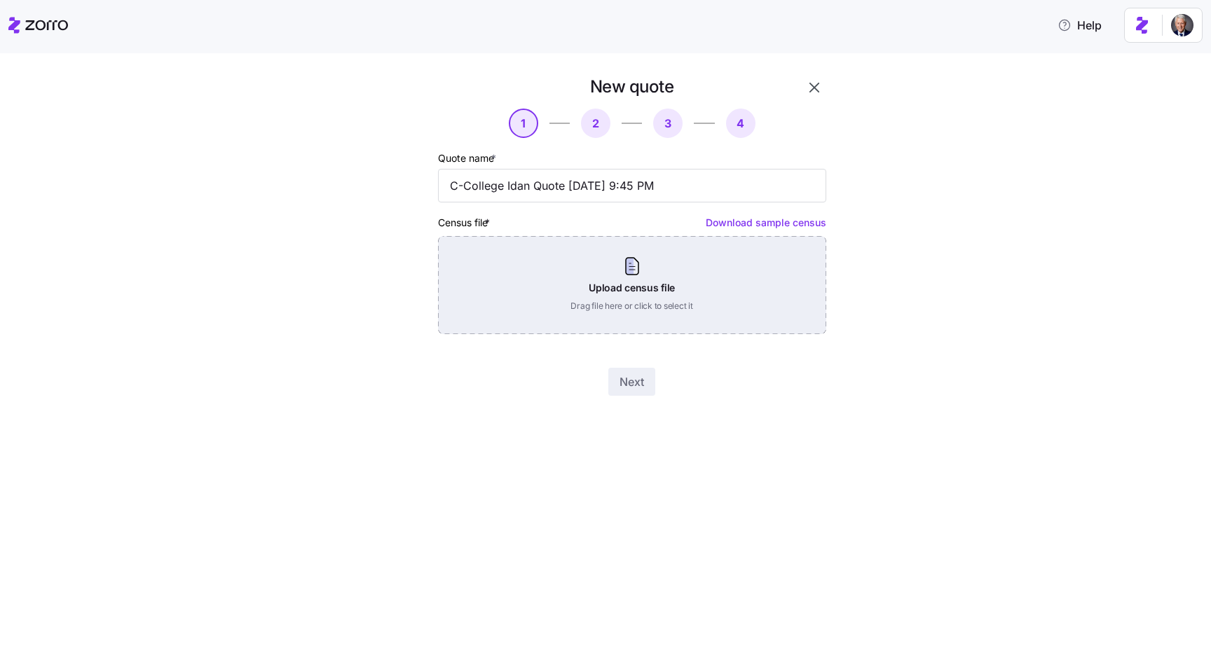
click at [568, 321] on div "Upload census file Drag file here or click to select it" at bounding box center [632, 285] width 388 height 98
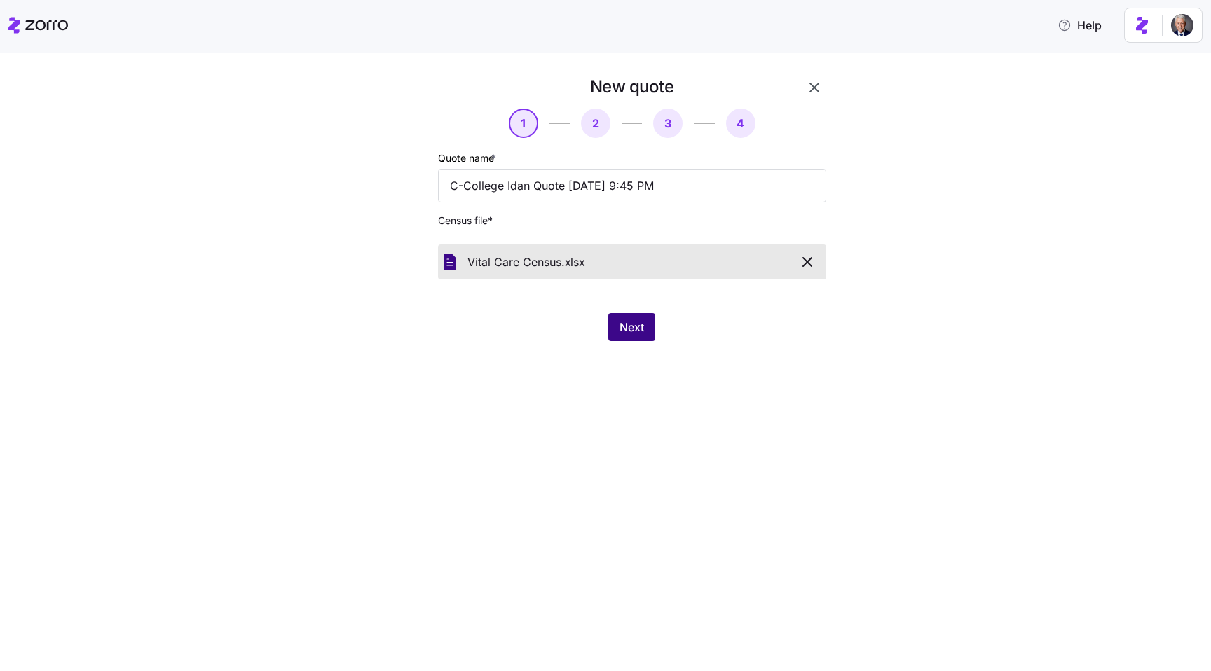
click at [631, 327] on span "Next" at bounding box center [632, 327] width 25 height 17
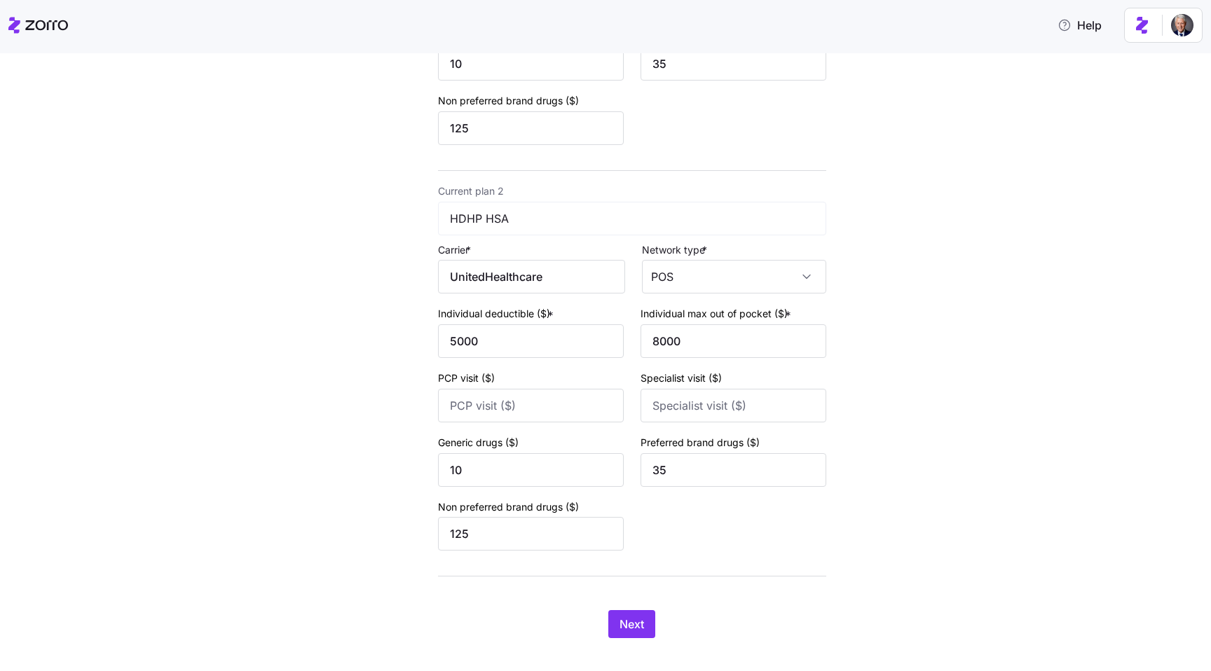
scroll to position [423, 0]
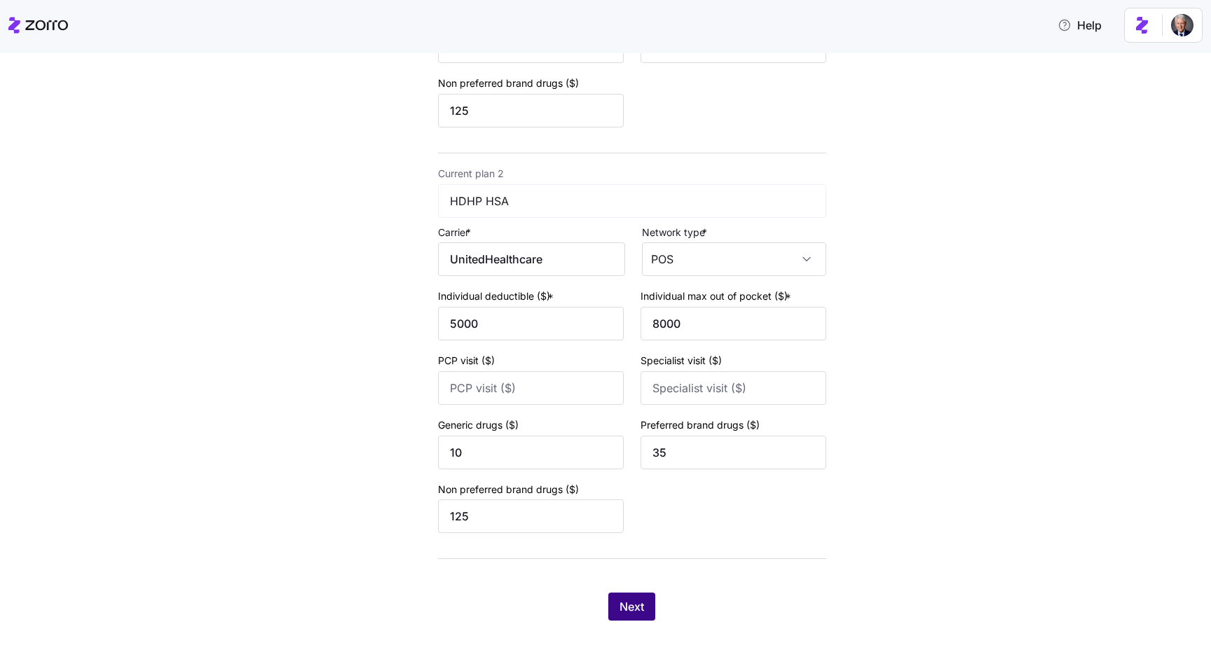
click at [627, 612] on span "Next" at bounding box center [632, 607] width 25 height 17
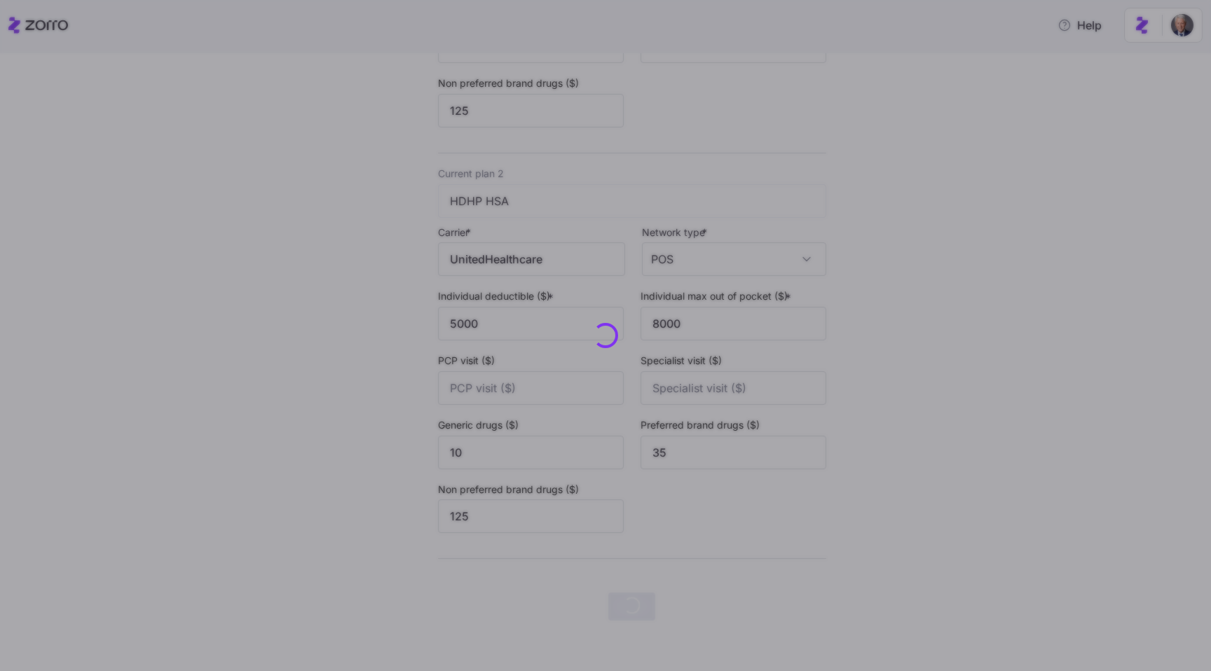
scroll to position [0, 0]
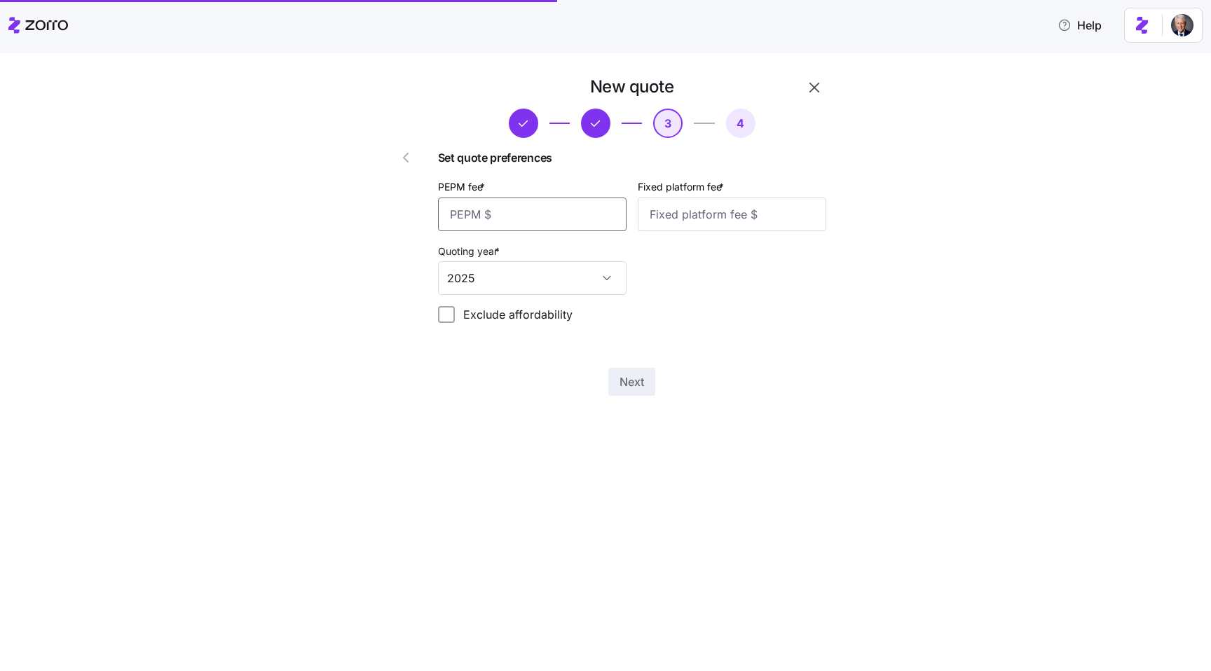
click at [496, 220] on input "PEPM fee *" at bounding box center [532, 215] width 189 height 34
type input "50"
click at [705, 218] on input "Fixed platform fee *" at bounding box center [732, 215] width 189 height 34
click at [695, 221] on input "Fixed platform fee *" at bounding box center [732, 215] width 189 height 34
type input "300"
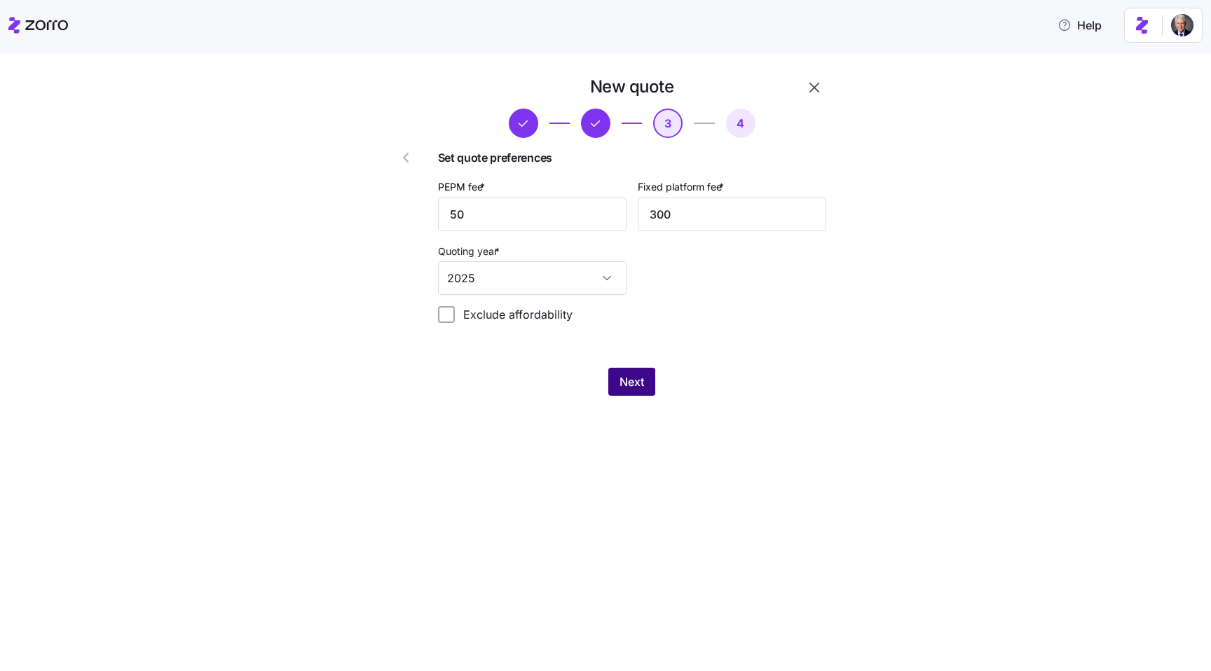
click at [624, 381] on span "Next" at bounding box center [632, 382] width 25 height 17
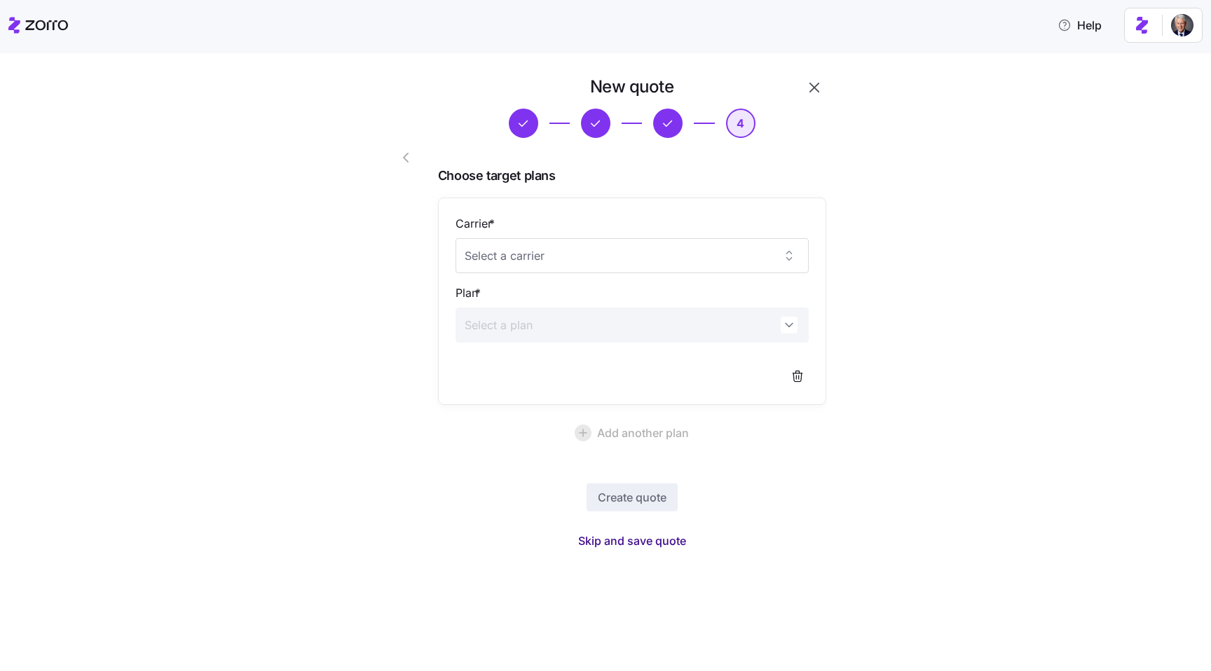
click at [617, 537] on span "Skip and save quote" at bounding box center [632, 541] width 108 height 17
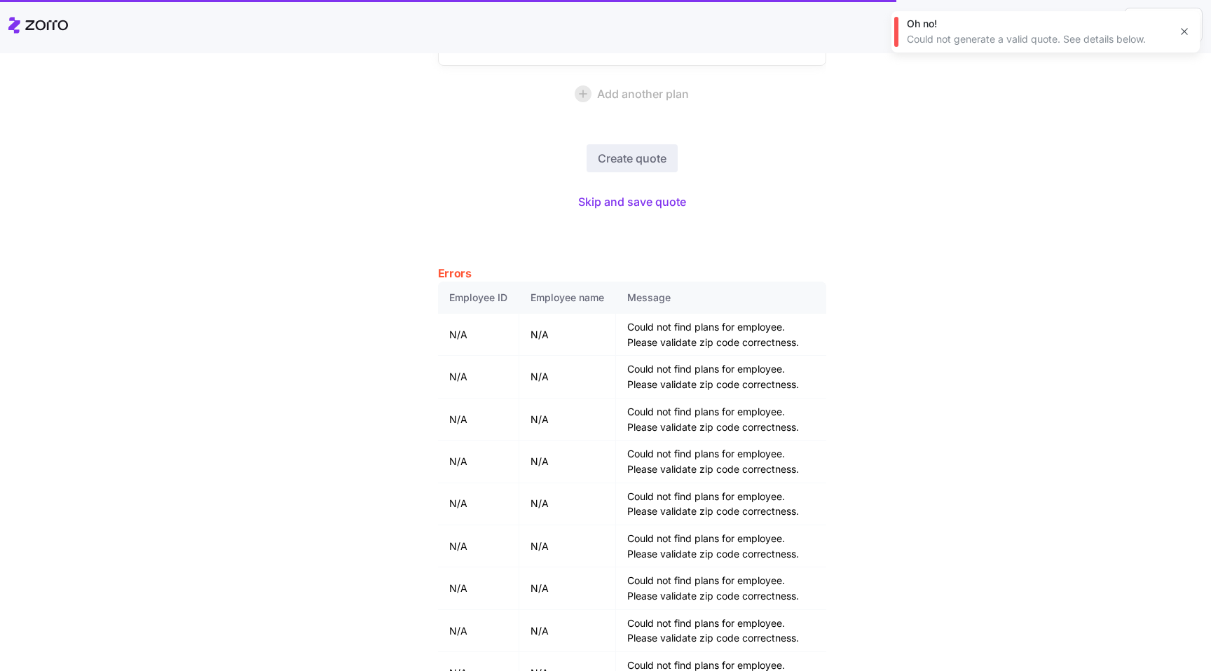
scroll to position [388, 0]
